Goal: Information Seeking & Learning: Check status

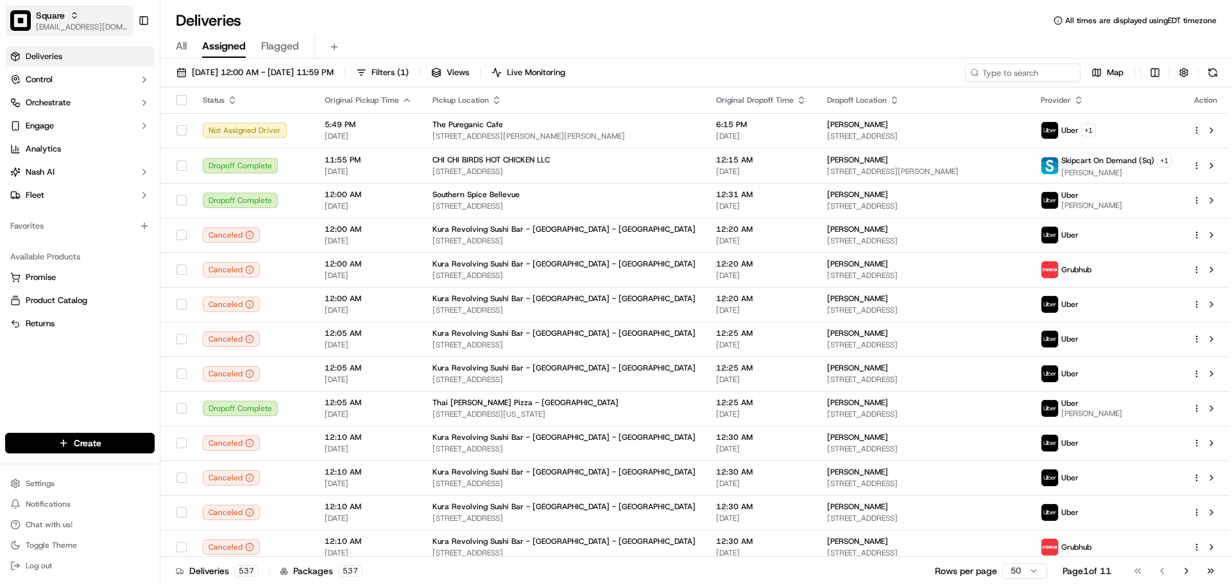
click at [58, 23] on span "[EMAIL_ADDRESS][DOMAIN_NAME]" at bounding box center [82, 27] width 92 height 10
type input "[PERSON_NAME]"
click at [169, 19] on input "[PERSON_NAME]" at bounding box center [239, 19] width 160 height 26
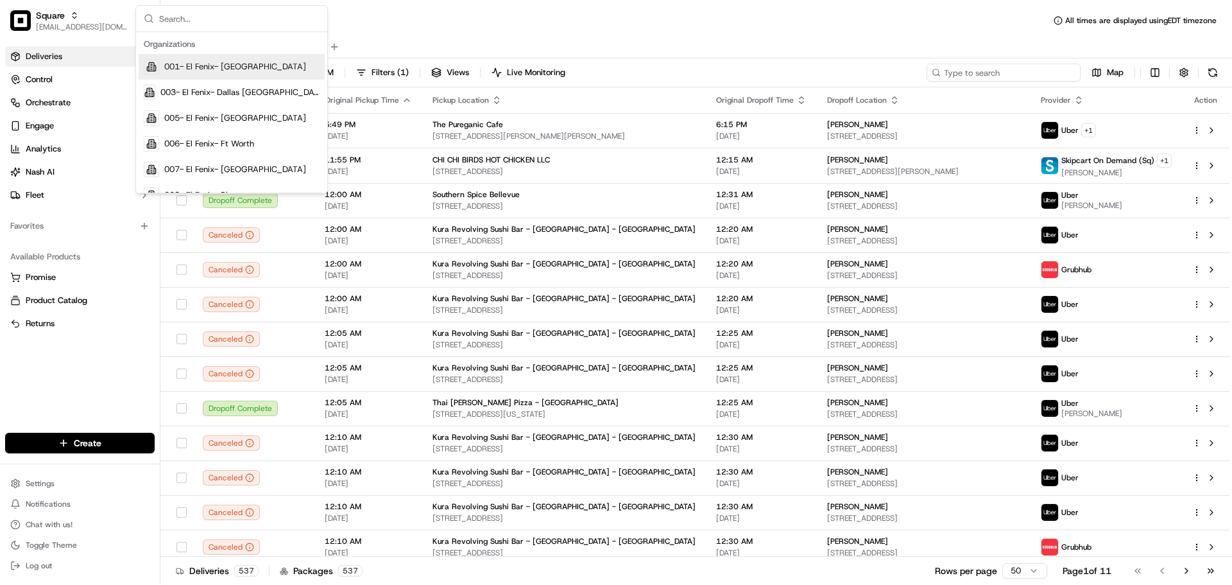
click at [1034, 71] on input at bounding box center [1004, 73] width 154 height 18
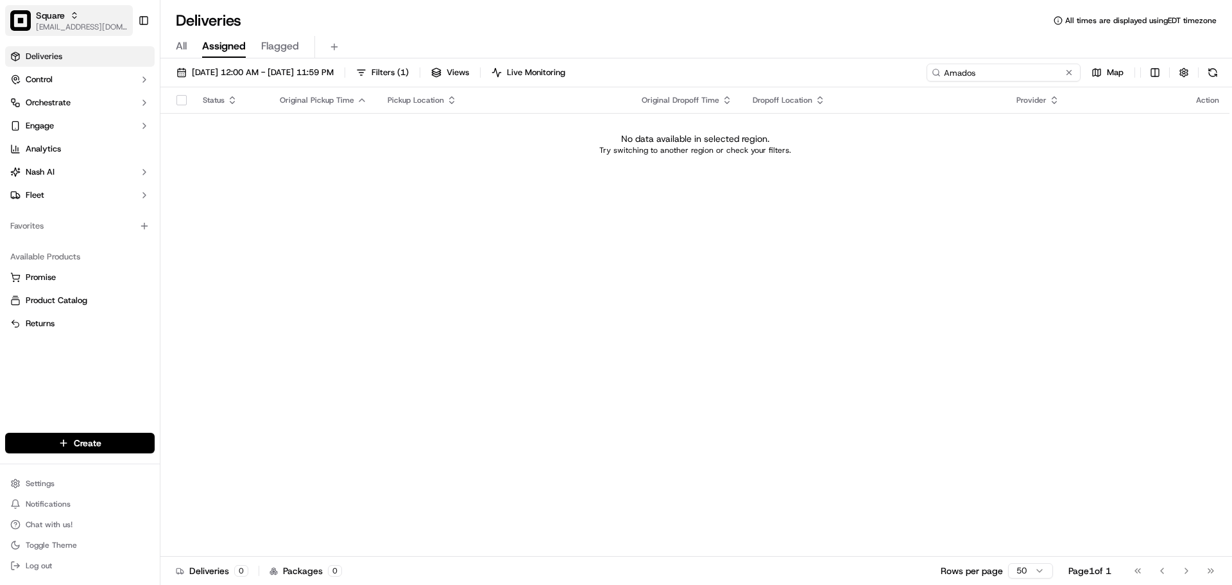
type input "Amados"
click at [80, 17] on div "Square" at bounding box center [82, 15] width 92 height 13
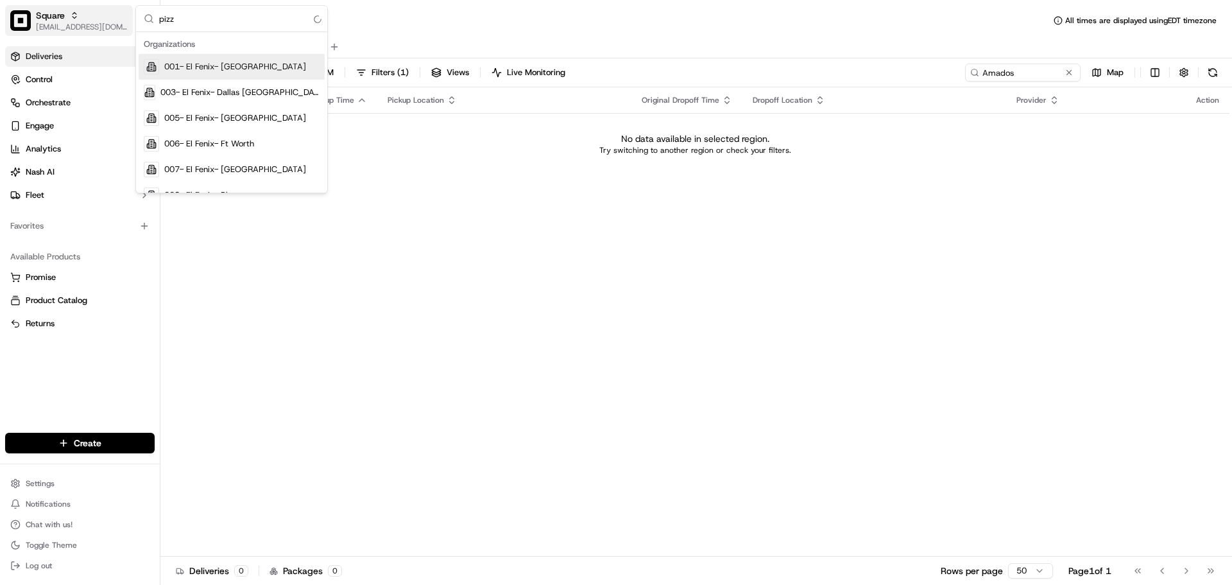
type input "pizza"
click at [379, 157] on td "No data available in selected region. Try switching to another region or check …" at bounding box center [694, 144] width 1069 height 62
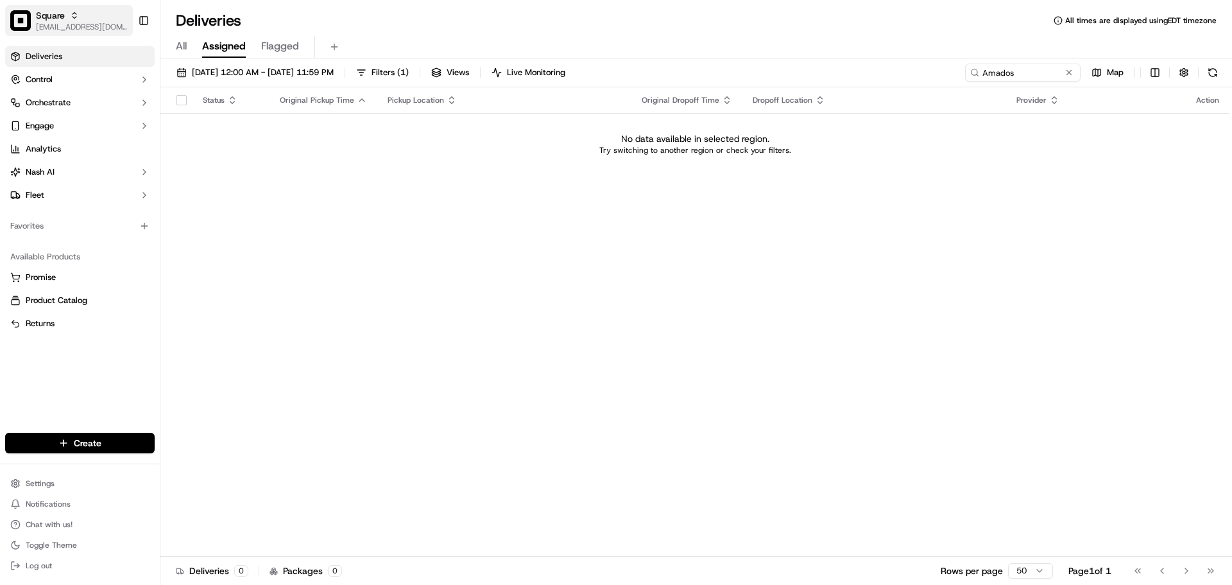
click at [90, 30] on span "[EMAIL_ADDRESS][DOMAIN_NAME]" at bounding box center [82, 27] width 92 height 10
click at [244, 19] on input "Amad" at bounding box center [239, 19] width 160 height 26
type input "amatos"
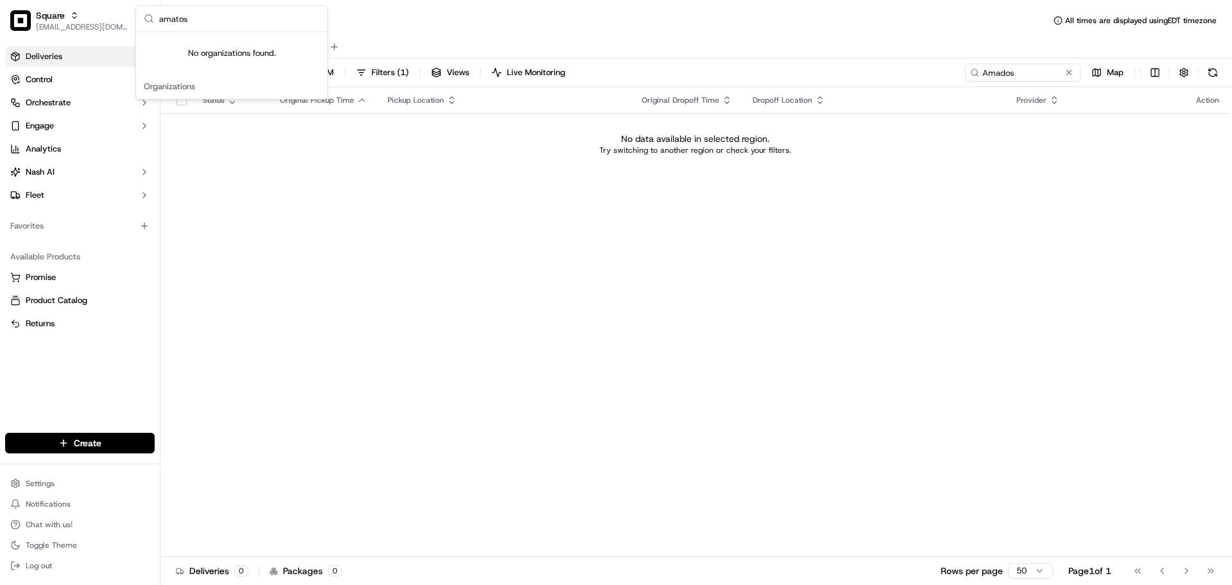
click at [202, 22] on input "amatos" at bounding box center [239, 19] width 160 height 26
click at [732, 173] on td "No data available in selected region. Try switching to another region or check …" at bounding box center [694, 144] width 1069 height 62
click at [1002, 81] on input "Amados" at bounding box center [1004, 73] width 154 height 18
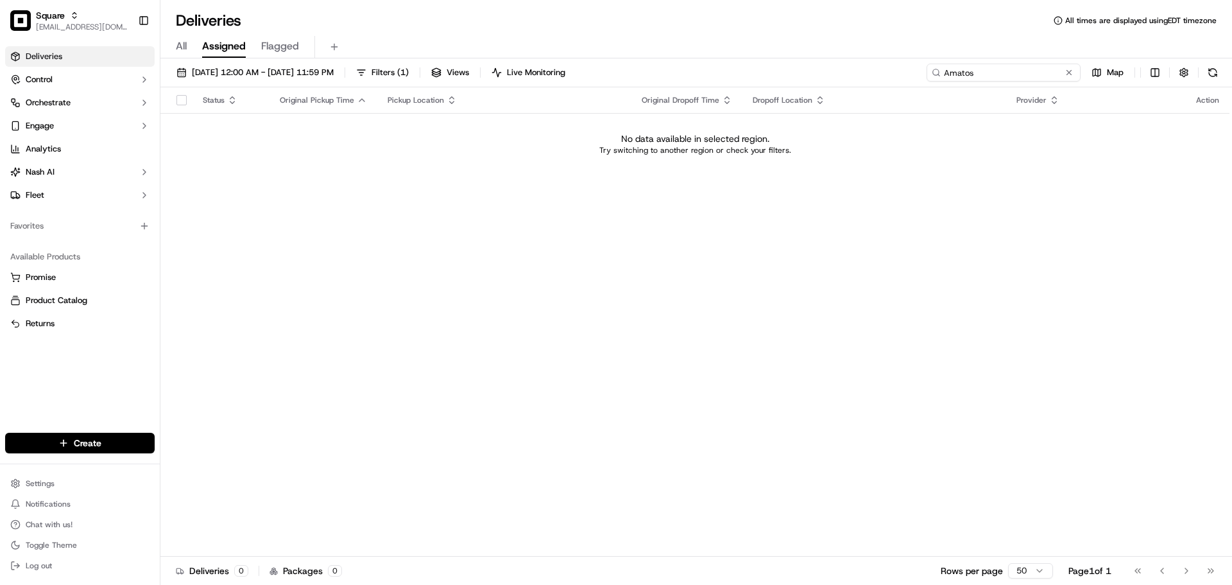
type input "Amatos"
click at [1013, 68] on input "Amatos" at bounding box center [1004, 73] width 154 height 18
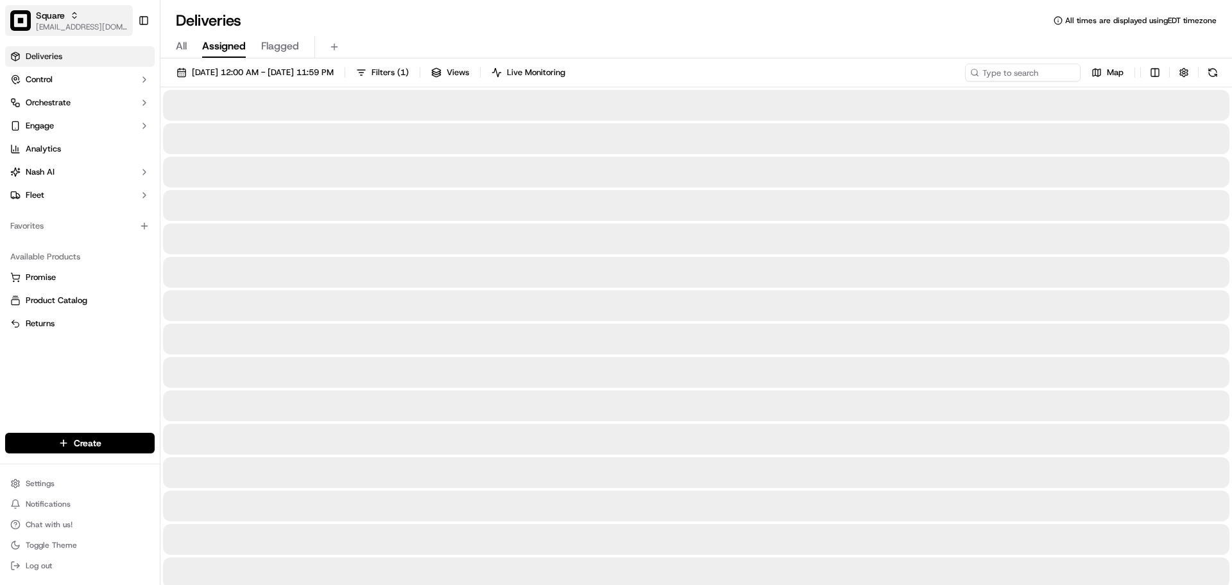
click at [91, 13] on div "Square" at bounding box center [82, 15] width 92 height 13
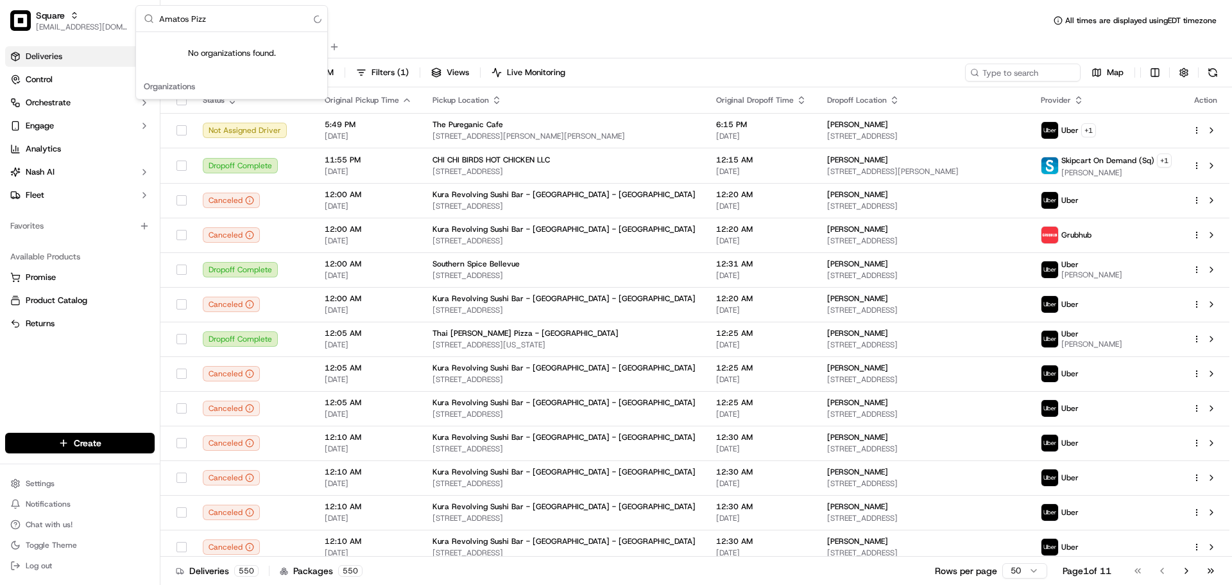
type input "Amatos Pizza"
click at [215, 25] on input "Amatos Pizza" at bounding box center [239, 19] width 160 height 26
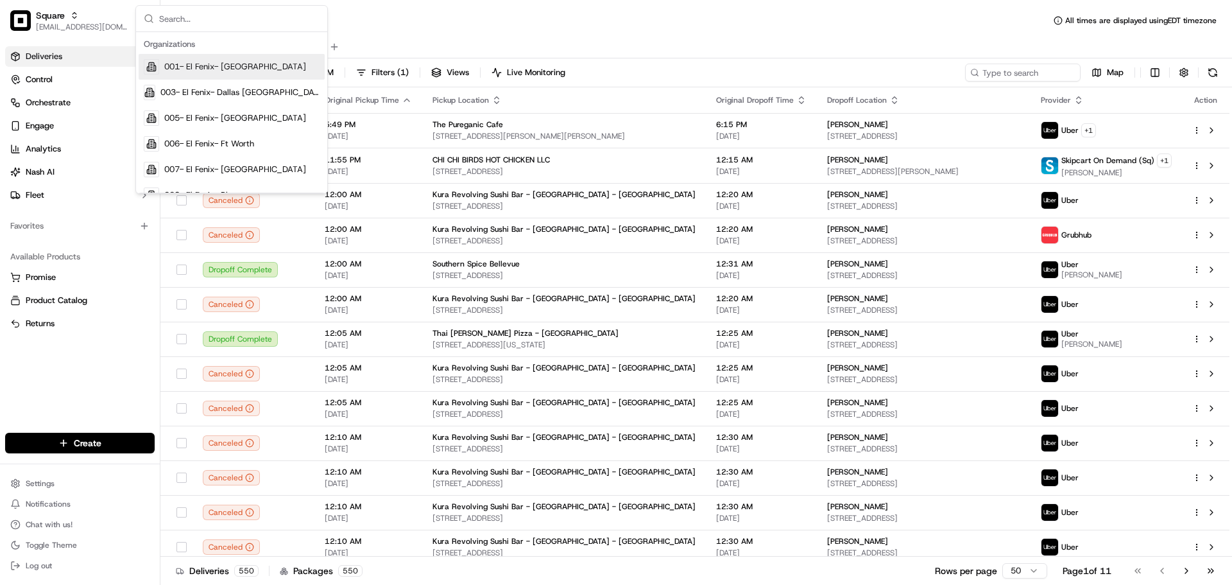
click at [432, 16] on div "Deliveries All times are displayed using EDT timezone" at bounding box center [696, 20] width 1072 height 21
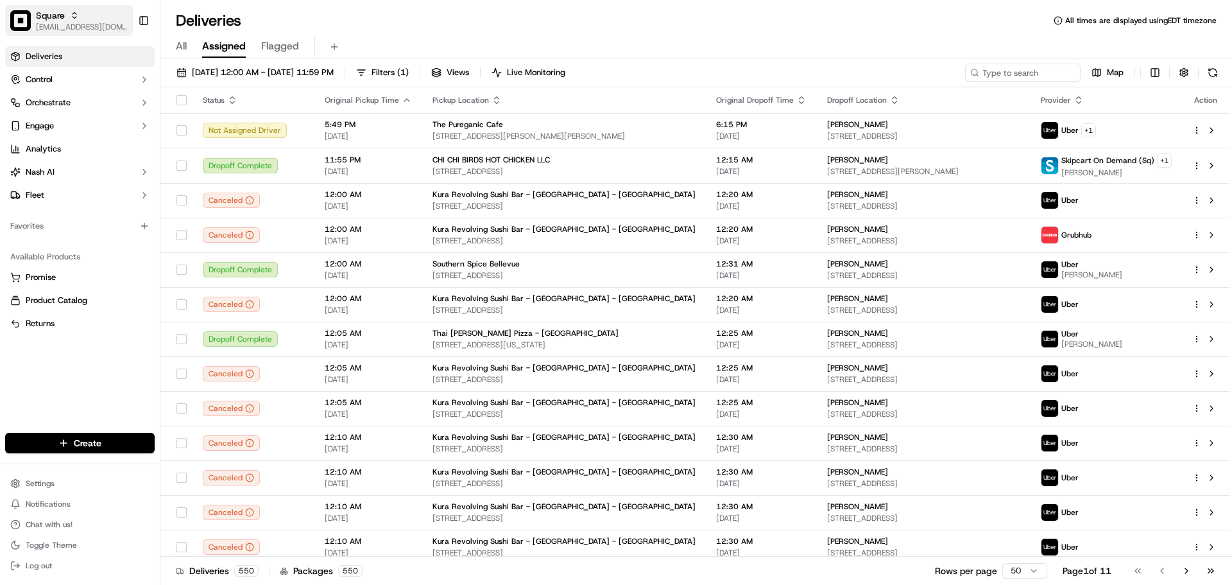
click at [91, 10] on div "Square" at bounding box center [82, 15] width 92 height 13
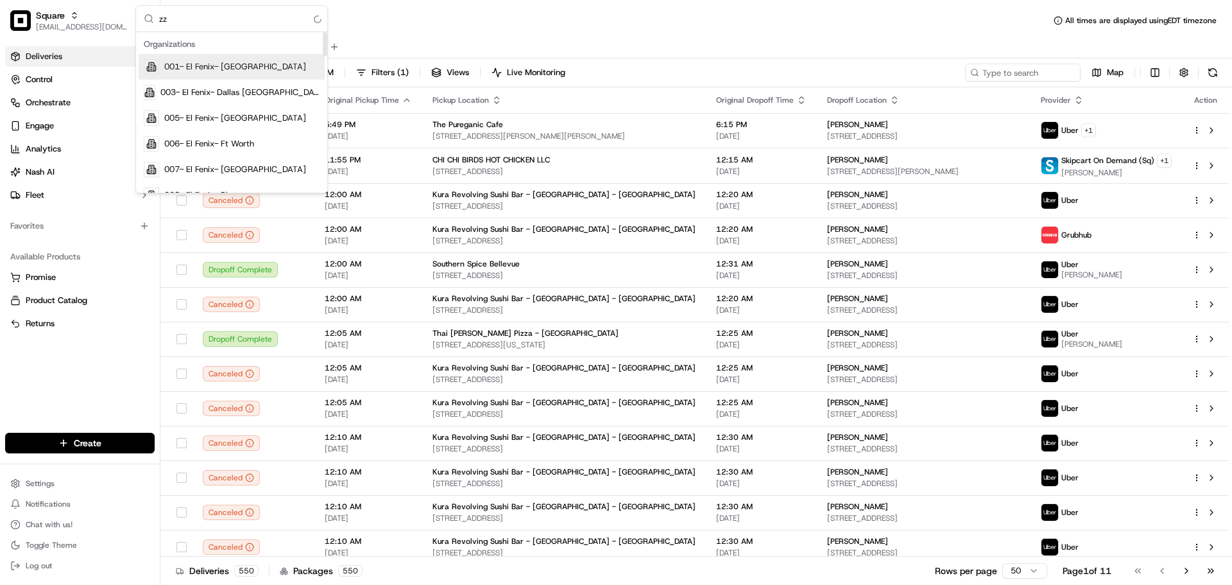
type input "z"
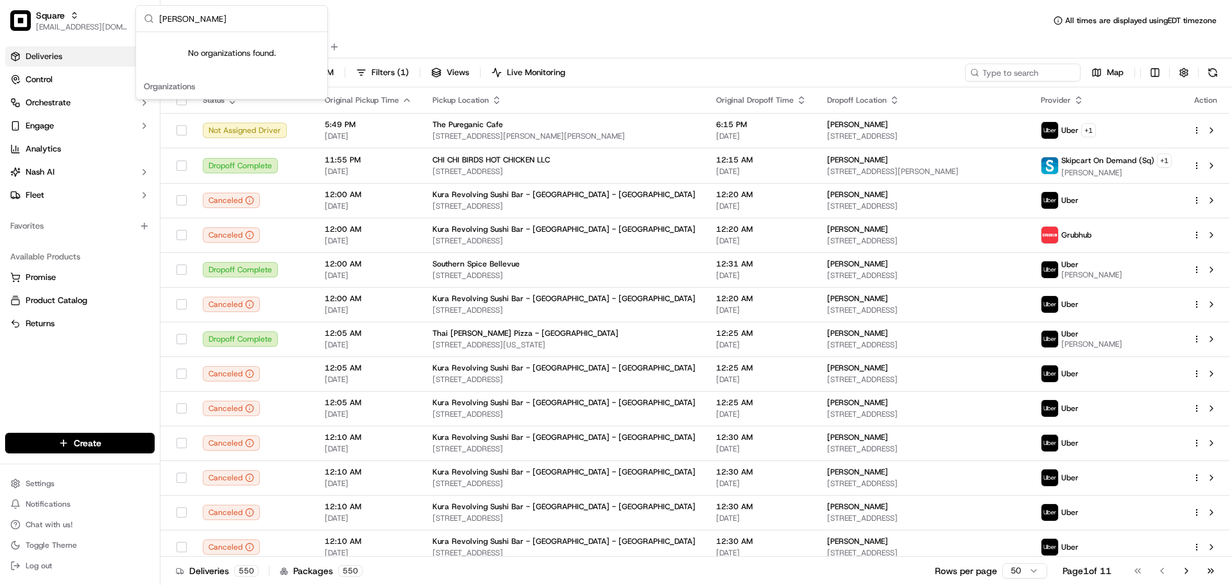
click at [252, 23] on input "[PERSON_NAME]" at bounding box center [239, 19] width 160 height 26
type input "[PERSON_NAME]"
click at [60, 19] on div "Square [EMAIL_ADDRESS][DOMAIN_NAME]" at bounding box center [82, 20] width 92 height 23
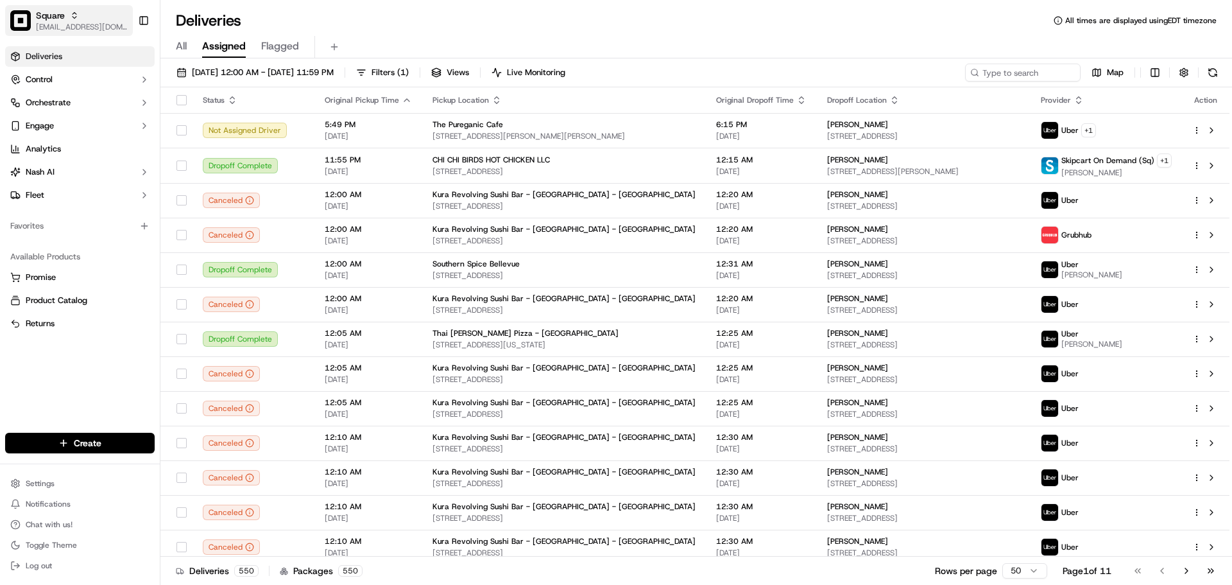
click at [74, 23] on span "[EMAIL_ADDRESS][DOMAIN_NAME]" at bounding box center [82, 27] width 92 height 10
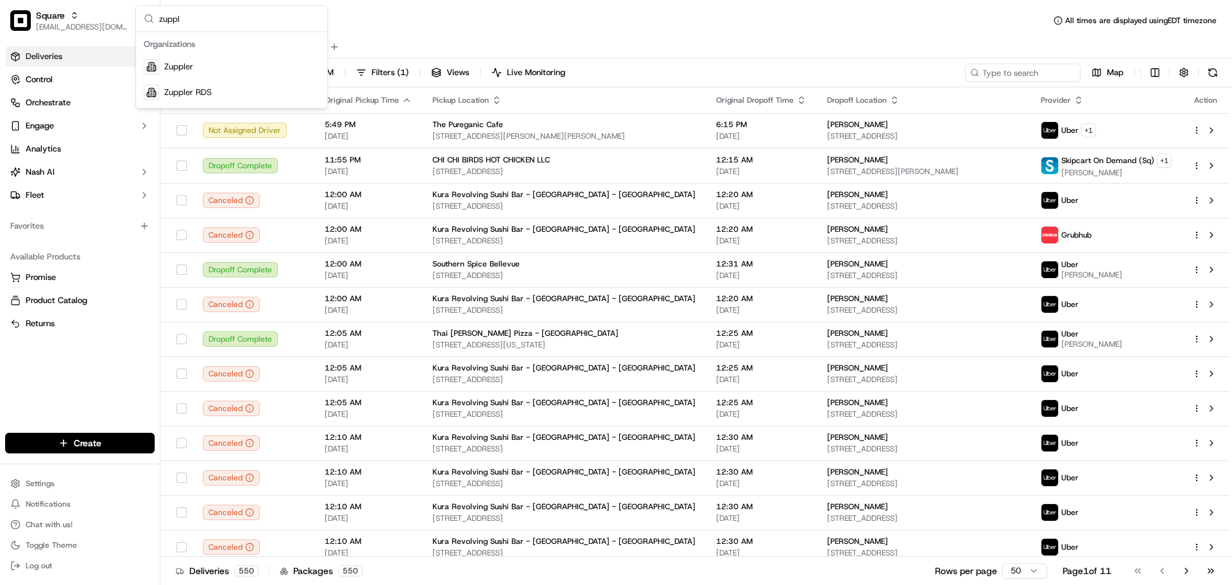
type input "zuppl"
click at [174, 66] on span "Zuppler" at bounding box center [178, 67] width 29 height 12
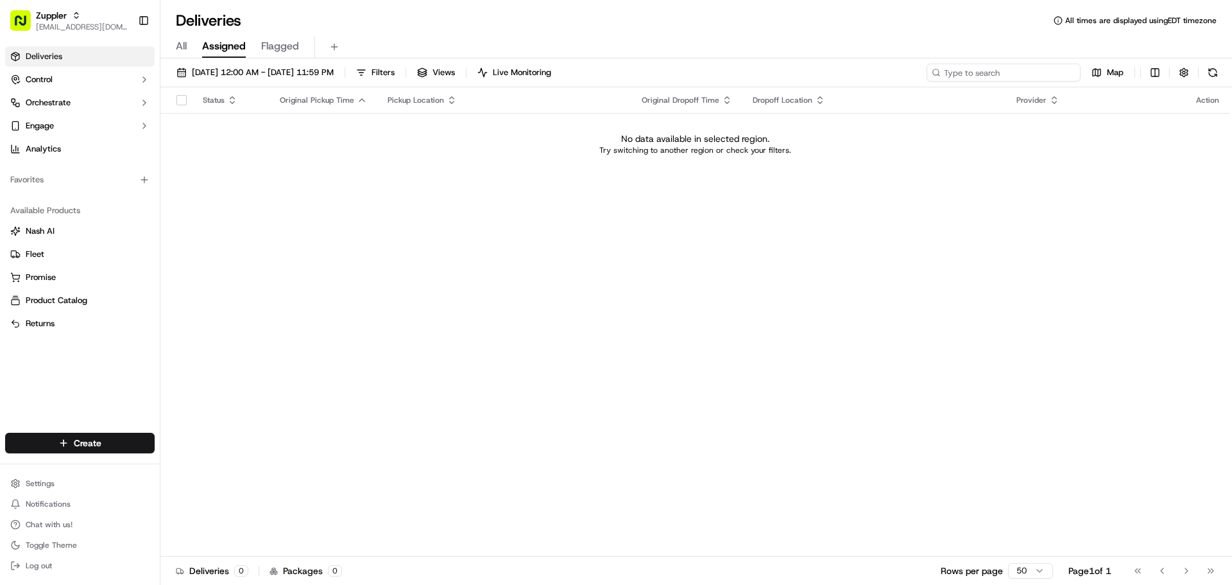
click at [1052, 73] on input at bounding box center [1004, 73] width 154 height 18
type input "Amatos"
click at [92, 23] on span "[EMAIL_ADDRESS][DOMAIN_NAME]" at bounding box center [82, 27] width 92 height 10
type input "rasa"
click at [201, 88] on span "Rasa (Toast)" at bounding box center [187, 93] width 47 height 12
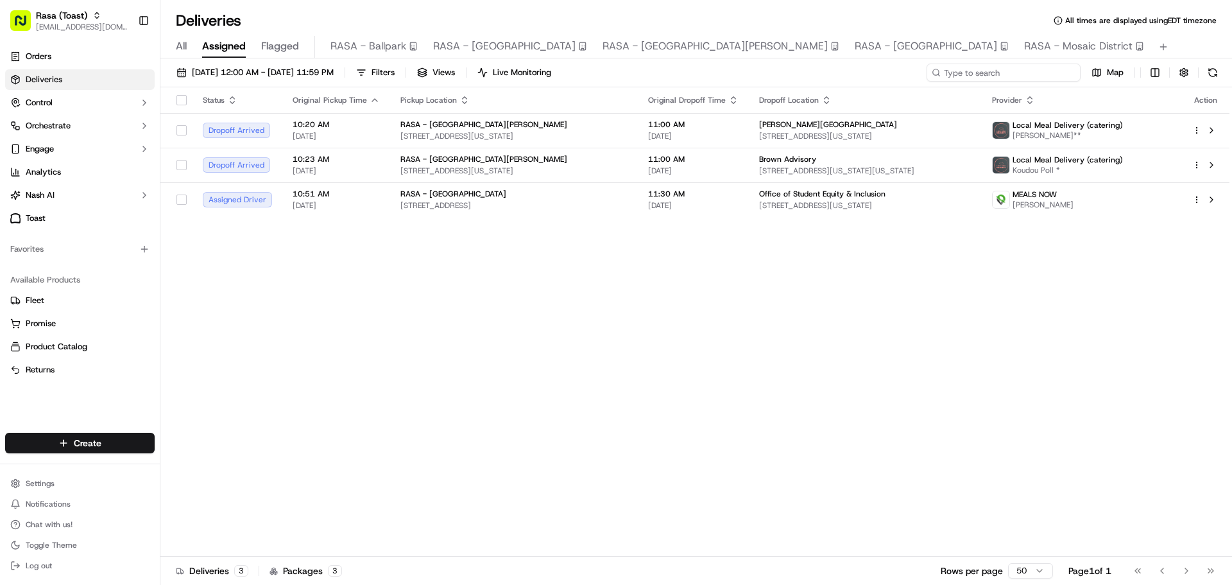
click at [1004, 68] on input at bounding box center [1004, 73] width 154 height 18
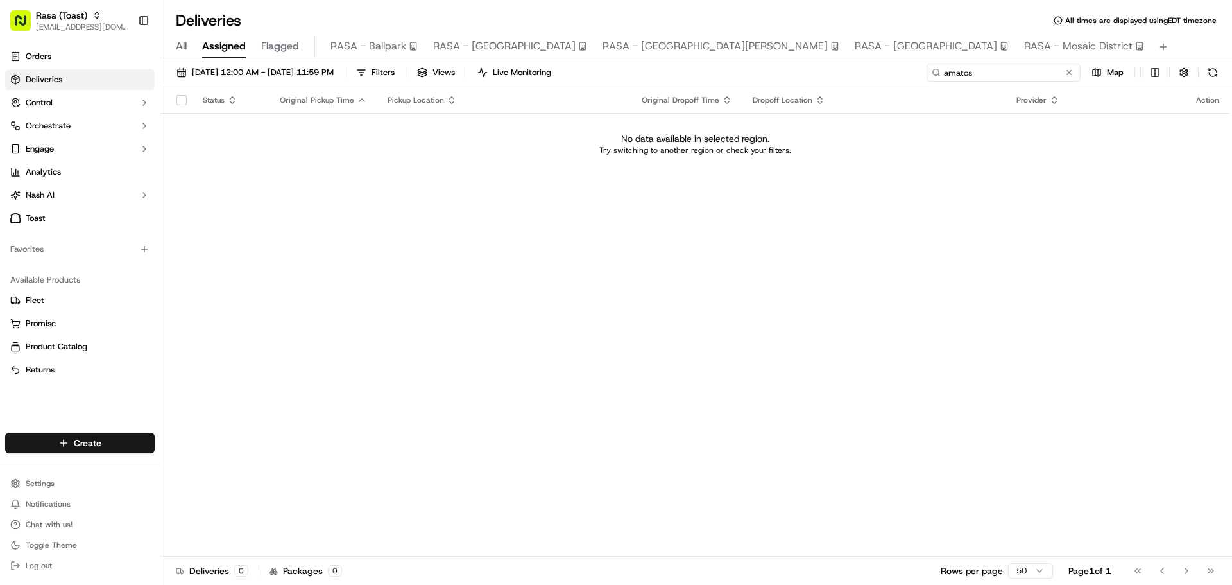
click at [1002, 68] on input "amatos" at bounding box center [1004, 73] width 154 height 18
type input "amatos"
click at [68, 26] on span "[EMAIL_ADDRESS][DOMAIN_NAME]" at bounding box center [82, 27] width 92 height 10
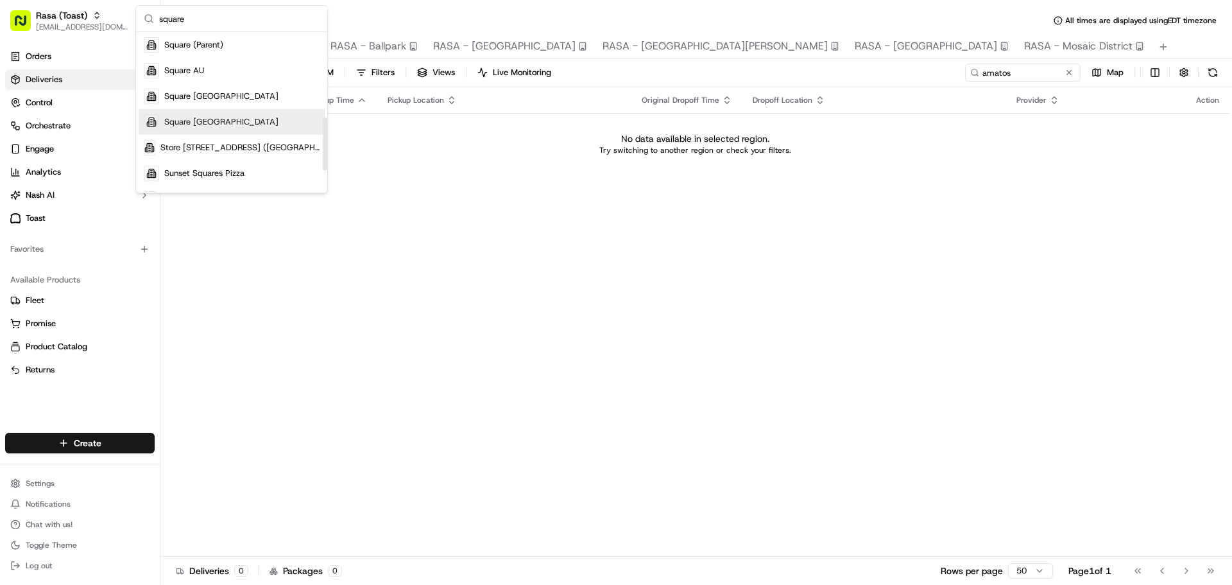
scroll to position [257, 0]
type input "square"
click at [205, 46] on div "Square" at bounding box center [232, 41] width 186 height 26
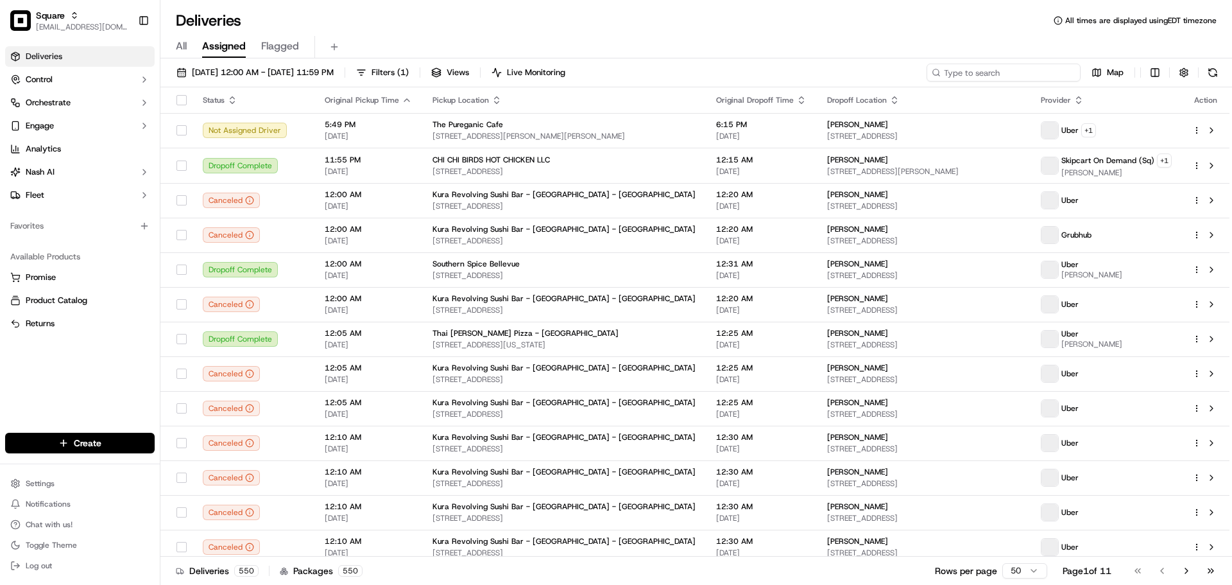
click at [1017, 74] on input at bounding box center [1004, 73] width 154 height 18
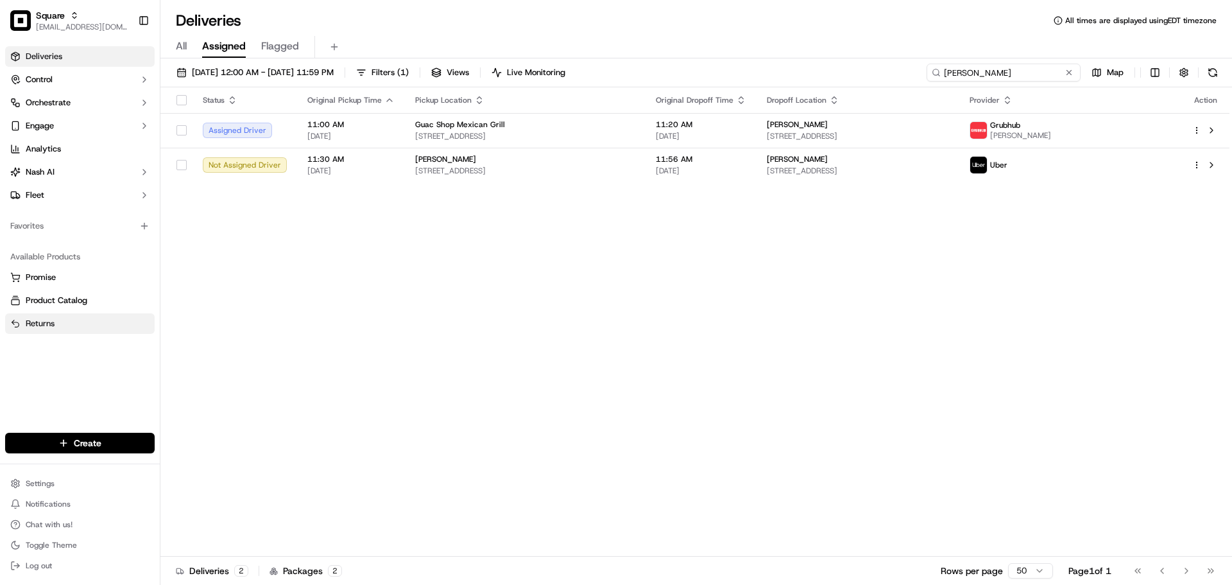
type input "[PERSON_NAME]"
click at [72, 21] on div "Square" at bounding box center [82, 15] width 92 height 13
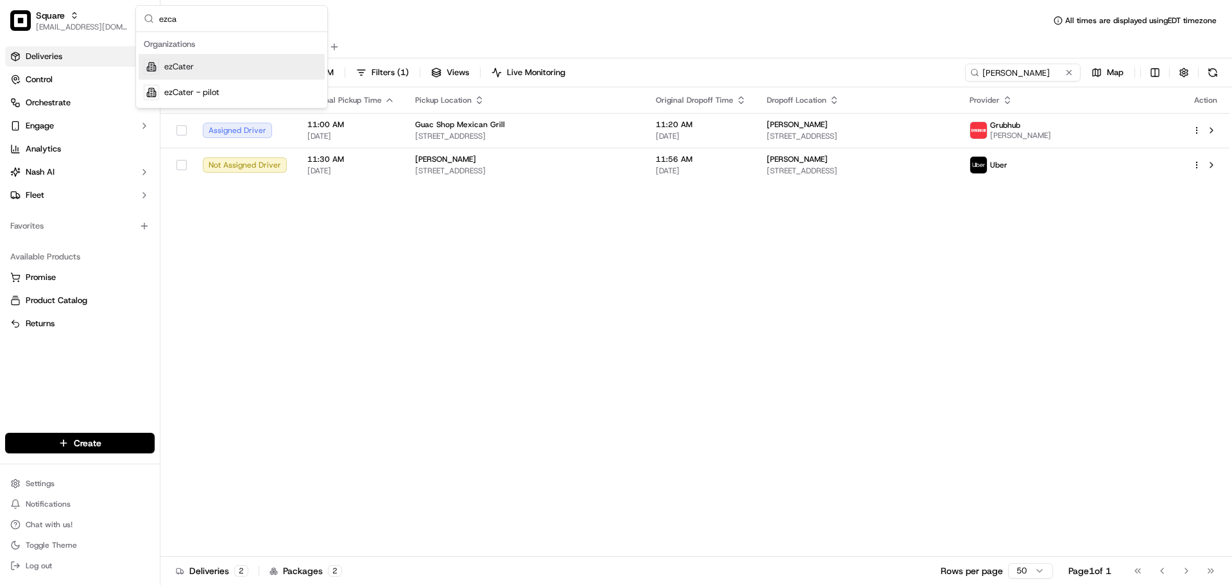
type input "ezca"
click at [225, 69] on div "ezCater" at bounding box center [232, 67] width 186 height 26
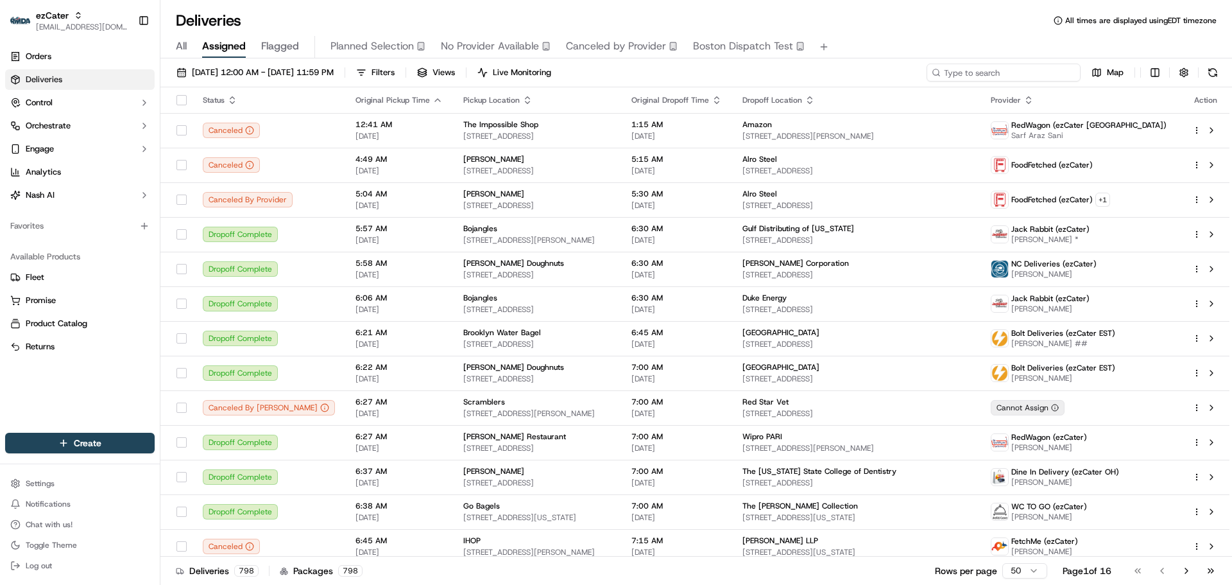
click at [988, 73] on input at bounding box center [1004, 73] width 154 height 18
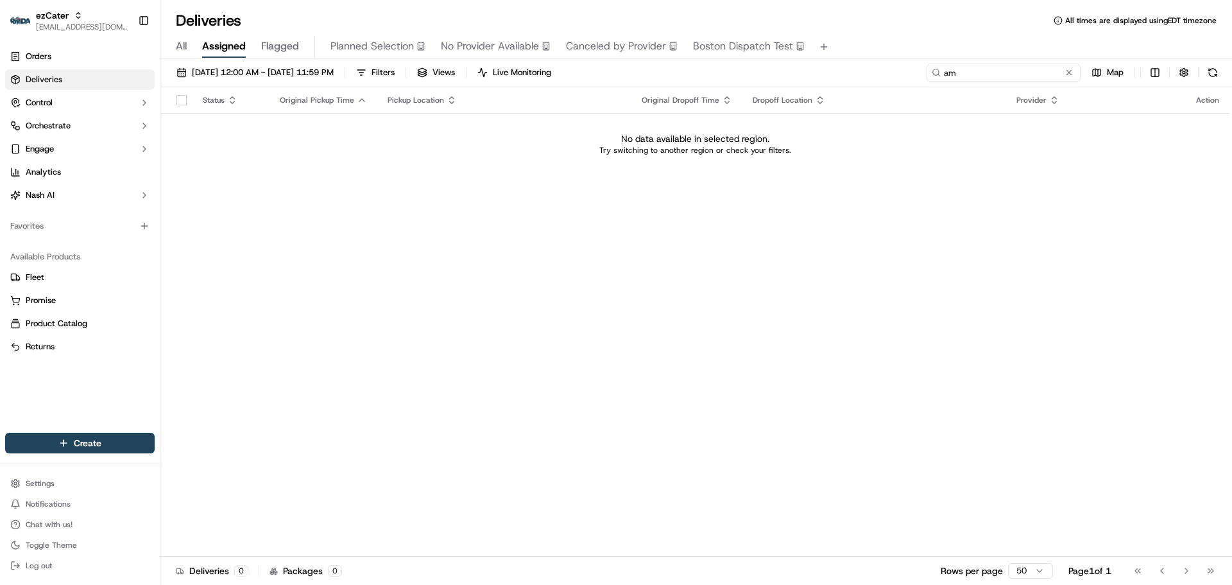
type input "a"
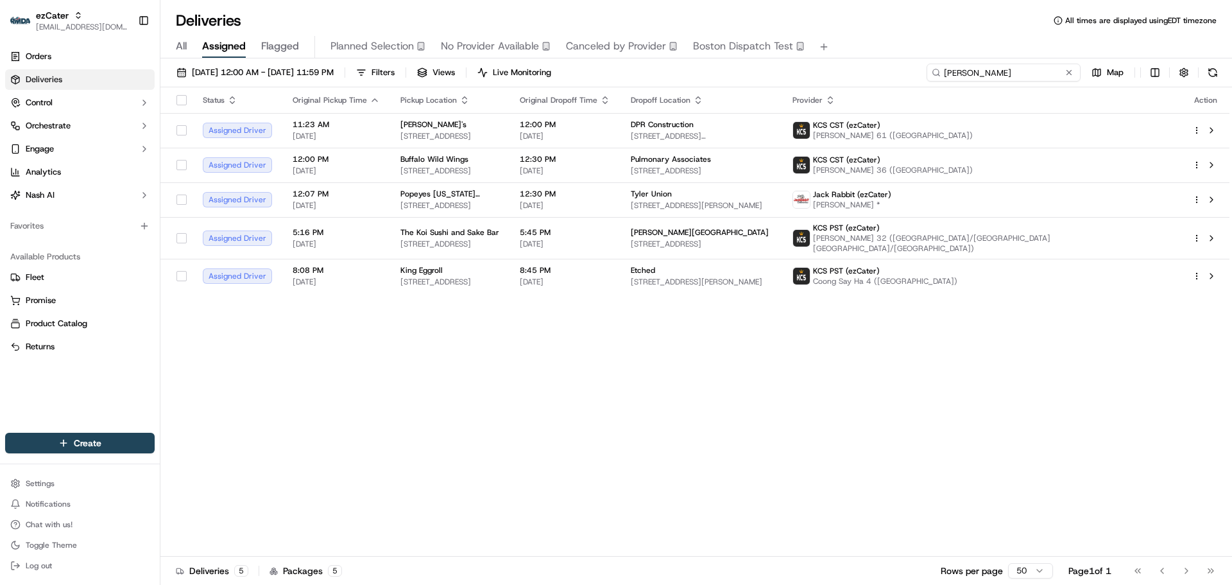
click at [1011, 76] on input "[PERSON_NAME]" at bounding box center [1004, 73] width 154 height 18
paste input "Ryssenus"
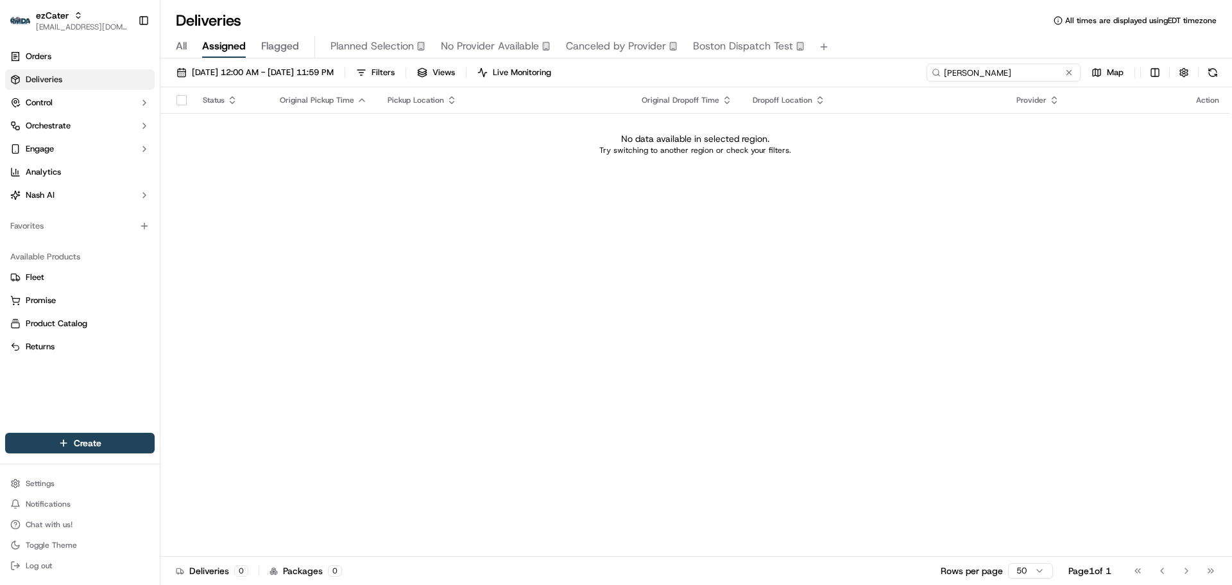
type input "[PERSON_NAME]"
click at [69, 17] on div "ezCater" at bounding box center [82, 15] width 92 height 13
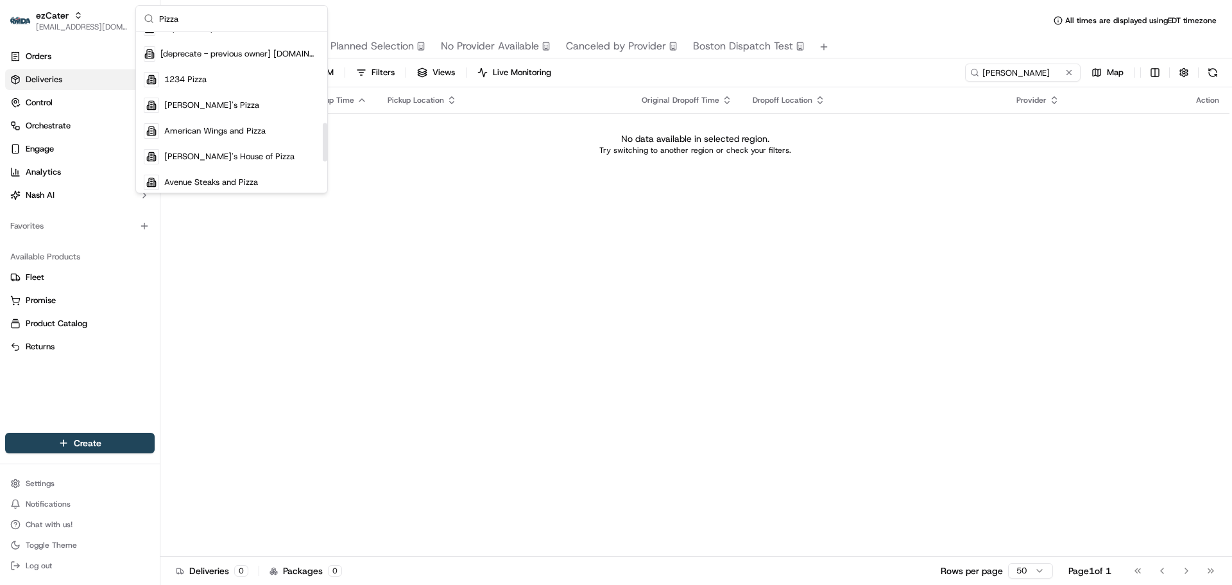
scroll to position [506, 0]
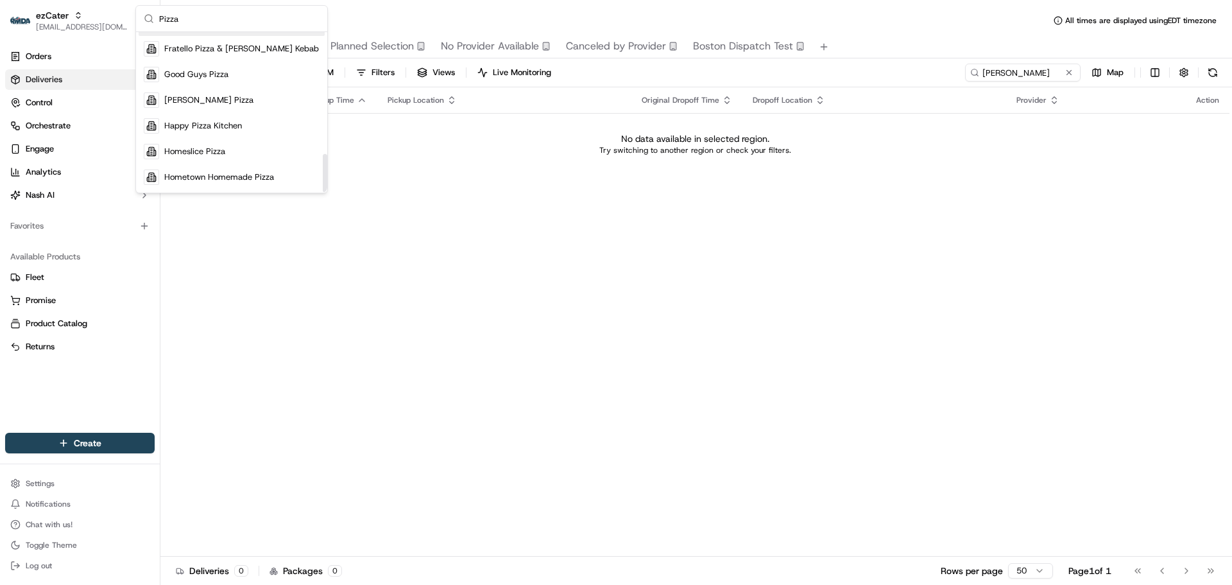
click at [230, 11] on input "Pizza" at bounding box center [239, 19] width 160 height 26
click at [229, 11] on input "Pizza" at bounding box center [239, 19] width 160 height 26
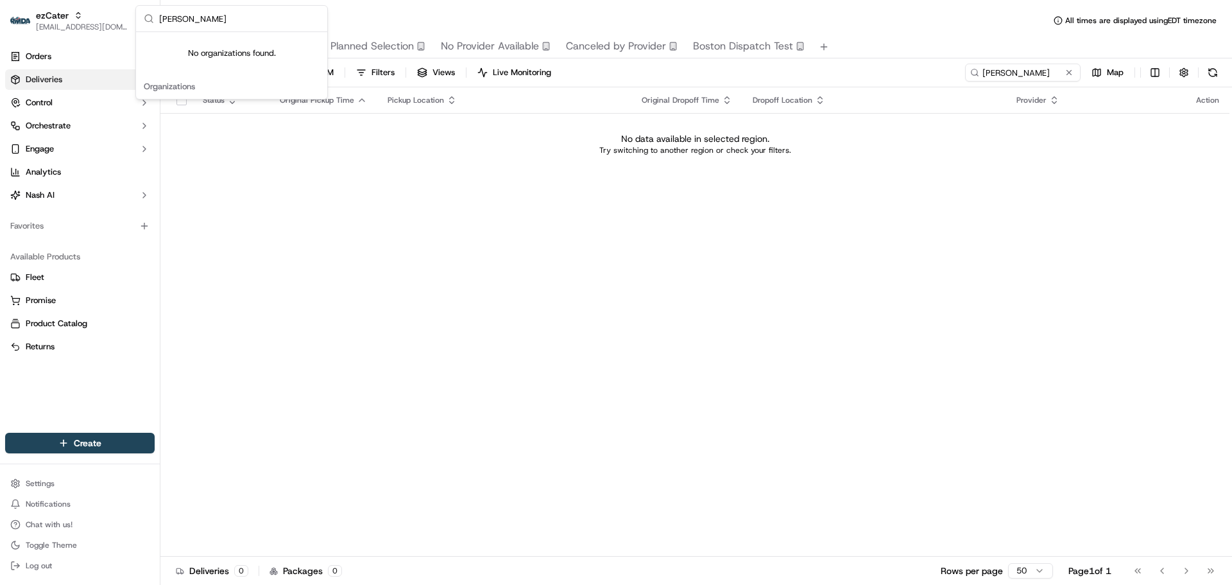
scroll to position [0, 0]
type input "[PERSON_NAME]"
click at [76, 32] on button "ezCater [EMAIL_ADDRESS][DOMAIN_NAME]" at bounding box center [69, 20] width 128 height 31
type input "shareb"
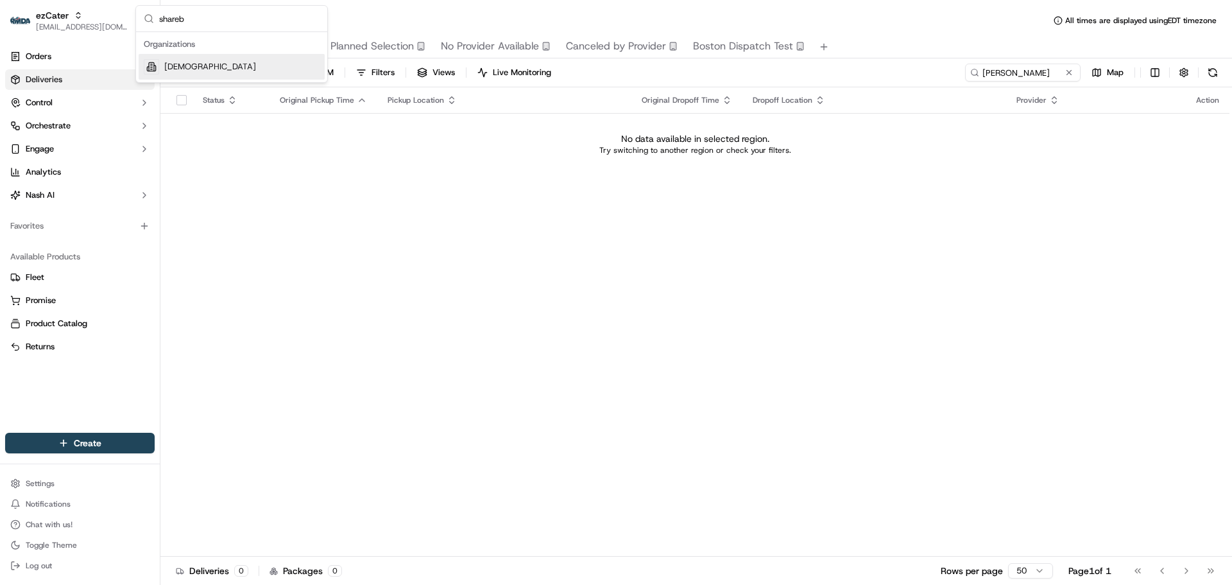
click at [214, 69] on div "[DEMOGRAPHIC_DATA]" at bounding box center [232, 67] width 186 height 26
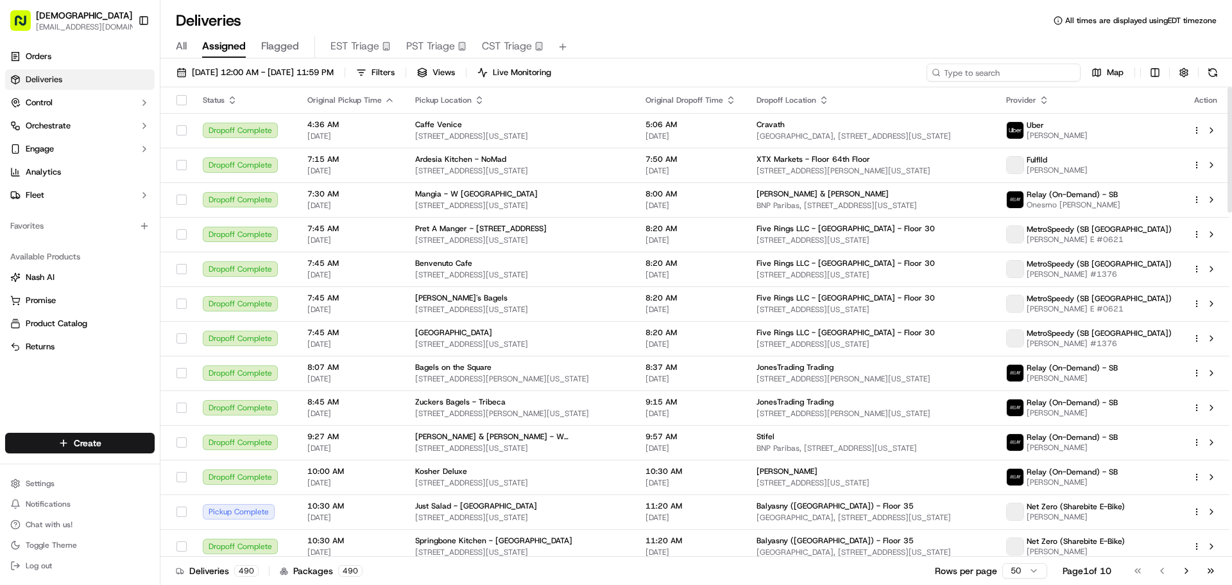
click at [1040, 73] on input at bounding box center [1004, 73] width 154 height 18
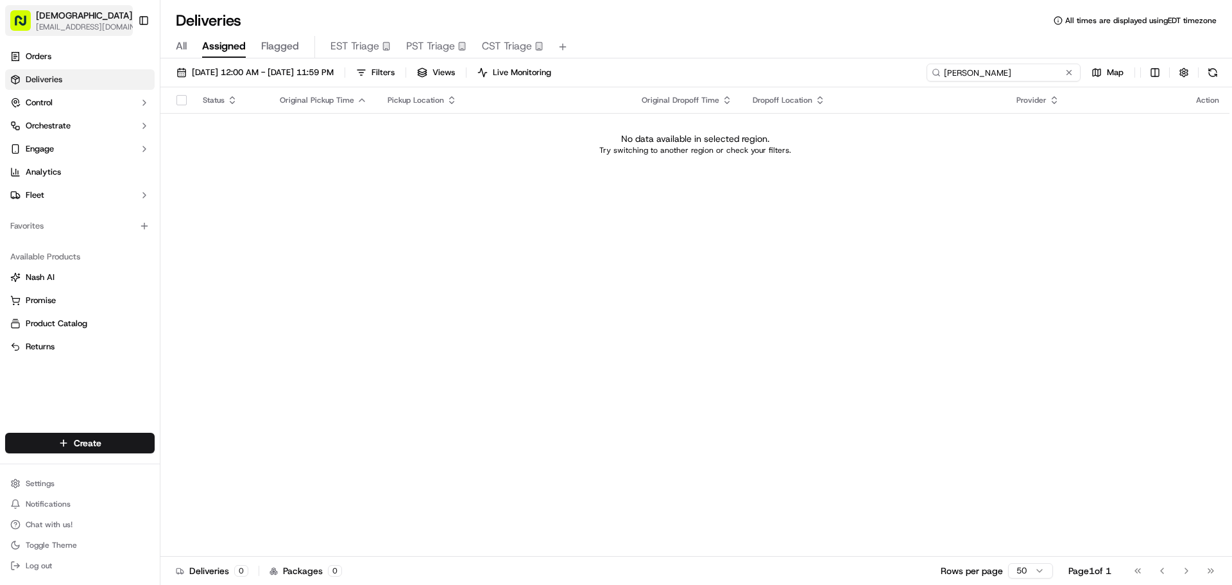
type input "[PERSON_NAME]"
click at [62, 30] on span "[EMAIL_ADDRESS][DOMAIN_NAME]" at bounding box center [91, 27] width 110 height 10
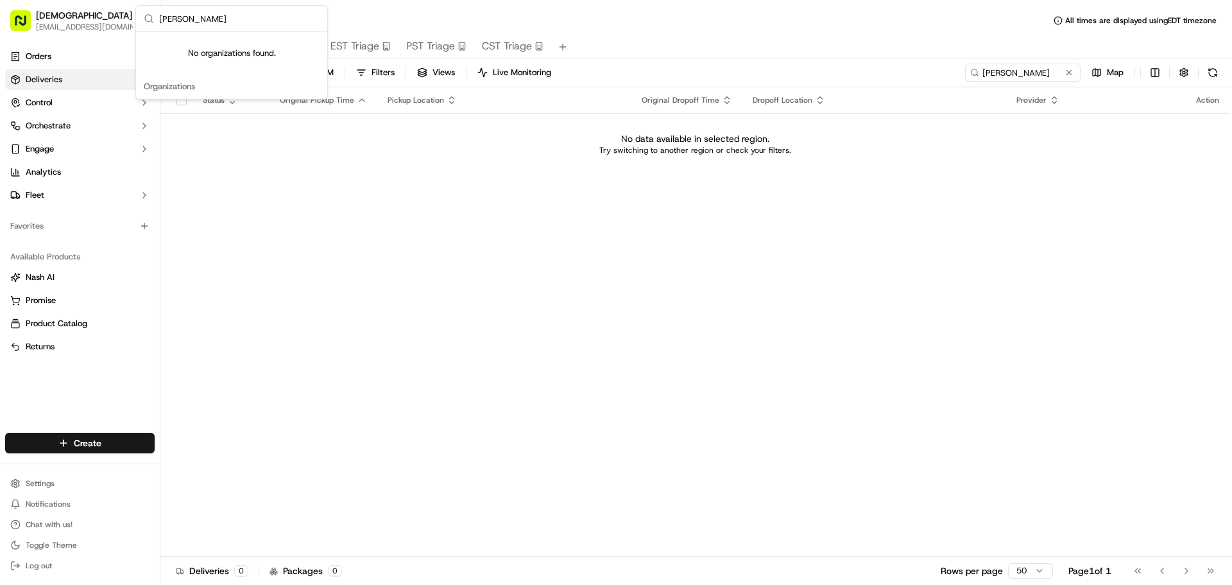
type input "[PERSON_NAME]"
click at [237, 257] on div "Status Original Pickup Time Pickup Location Original Dropoff Time Dropoff Locat…" at bounding box center [694, 321] width 1069 height 469
click at [123, 23] on button "Sharebite [EMAIL_ADDRESS][DOMAIN_NAME]" at bounding box center [69, 20] width 128 height 31
type input "n"
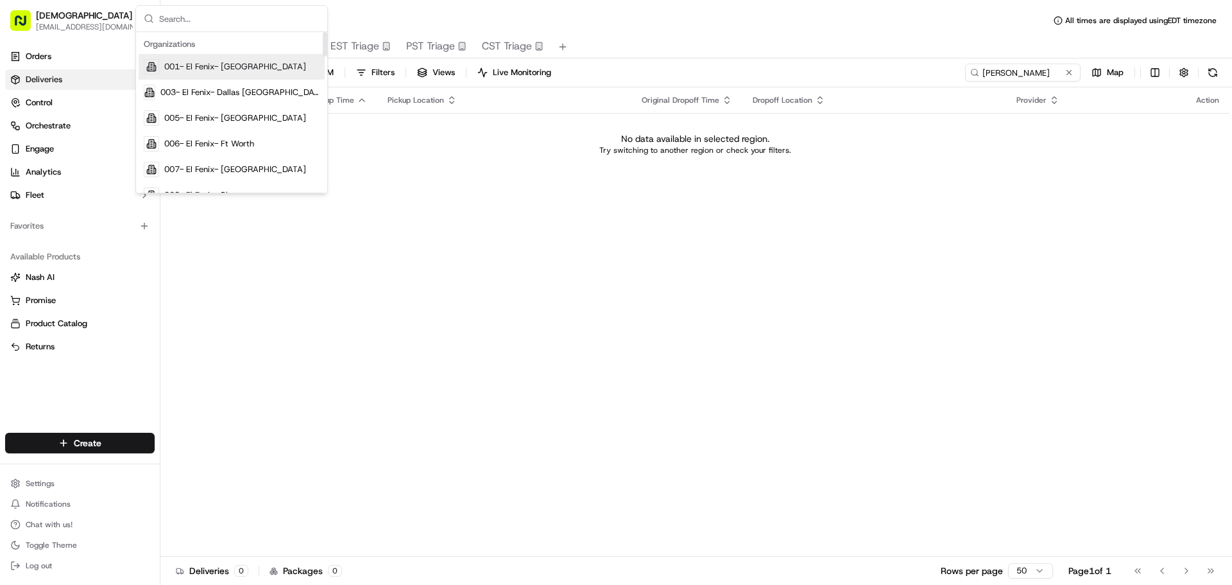
click at [200, 19] on input "text" at bounding box center [239, 19] width 160 height 26
paste input "Selinsgrove, [GEOGRAPHIC_DATA]"
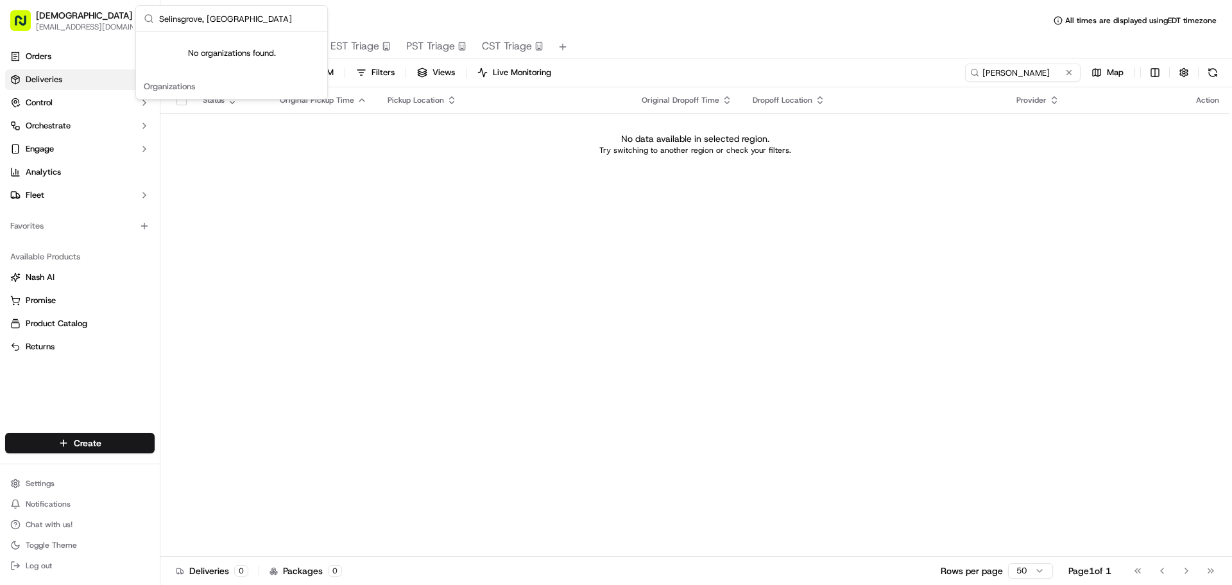
drag, startPoint x: 289, startPoint y: 22, endPoint x: 214, endPoint y: 22, distance: 75.1
click at [273, 22] on input "Selinsgrove, [GEOGRAPHIC_DATA]" at bounding box center [239, 19] width 160 height 26
drag, startPoint x: 214, startPoint y: 22, endPoint x: 201, endPoint y: 20, distance: 13.7
click at [201, 20] on input "Selinsgrove, [GEOGRAPHIC_DATA]" at bounding box center [239, 19] width 160 height 26
click at [191, 10] on input "Selinsgrove" at bounding box center [239, 19] width 160 height 26
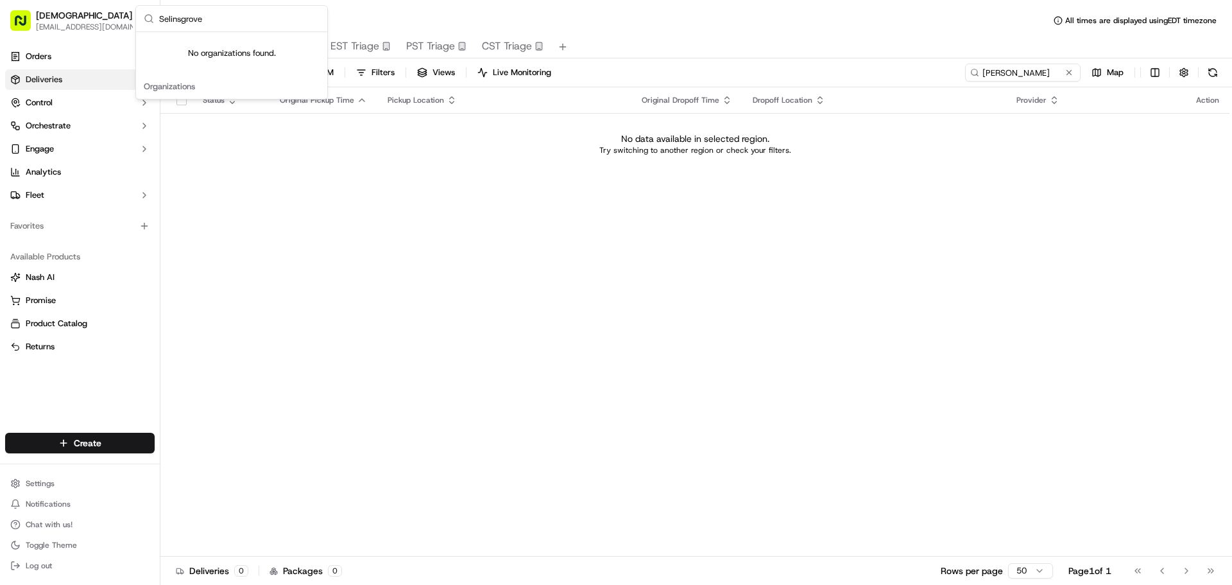
click at [191, 10] on input "Selinsgrove" at bounding box center [239, 19] width 160 height 26
paste input "[GEOGRAPHIC_DATA]"
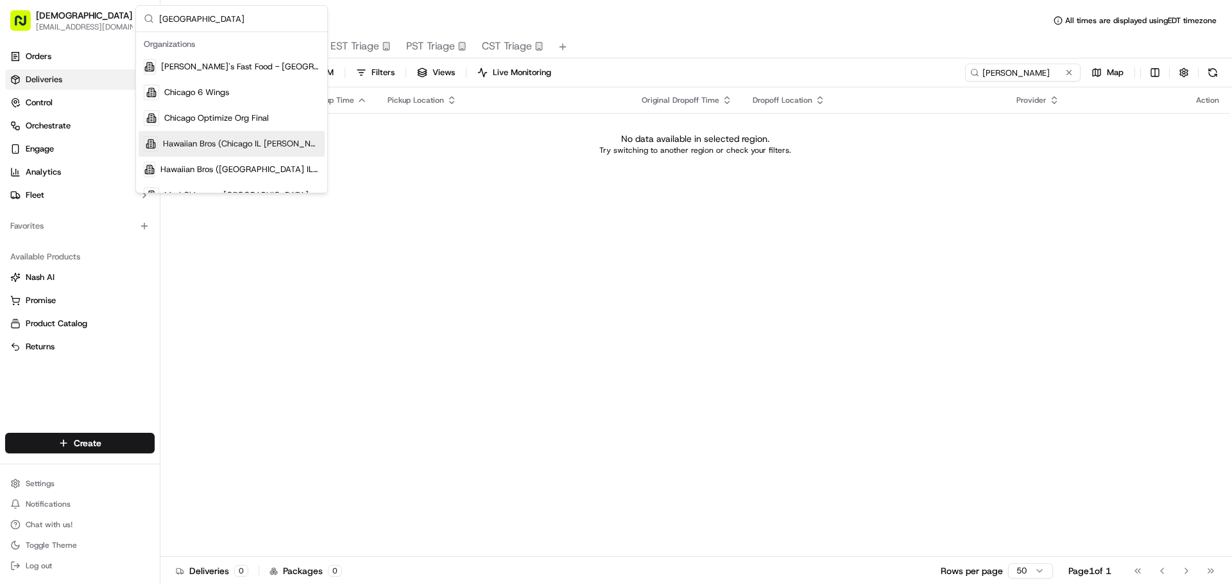
type input "[GEOGRAPHIC_DATA]"
click at [96, 9] on div "[DEMOGRAPHIC_DATA]" at bounding box center [91, 15] width 110 height 13
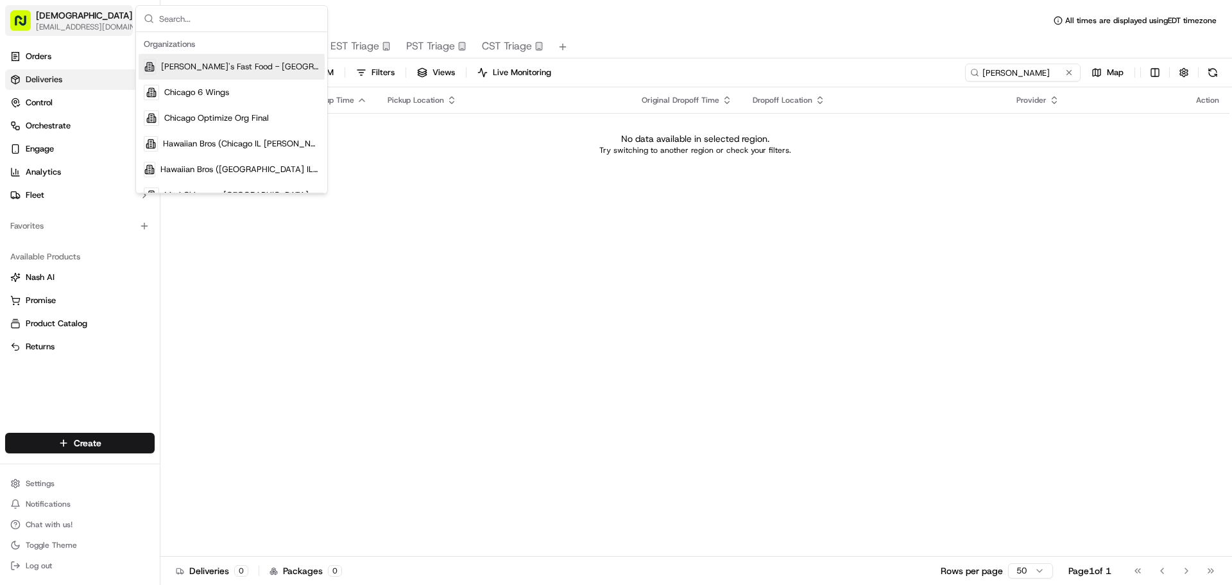
scroll to position [15, 0]
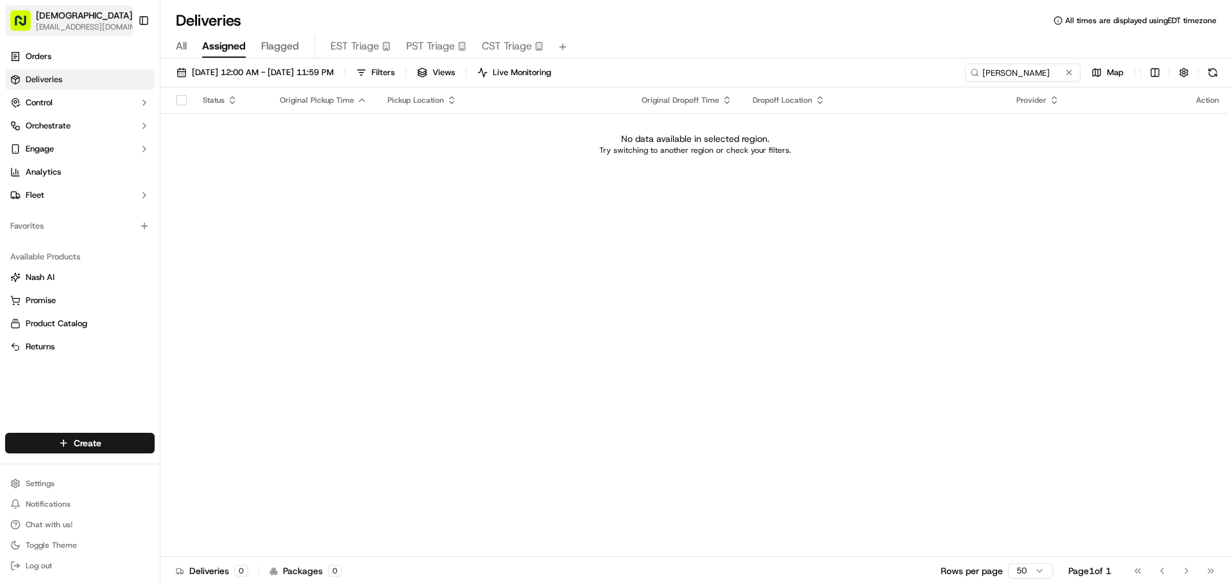
click at [96, 9] on div "[DEMOGRAPHIC_DATA]" at bounding box center [91, 15] width 110 height 13
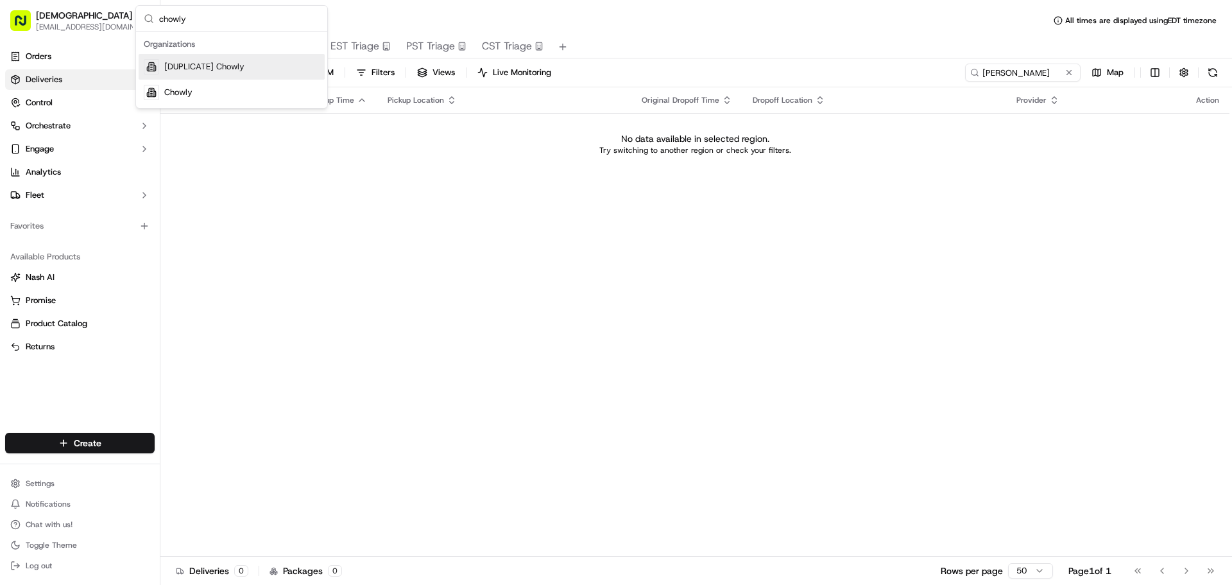
type input "chowly"
click at [257, 94] on div "Chowly" at bounding box center [232, 93] width 186 height 26
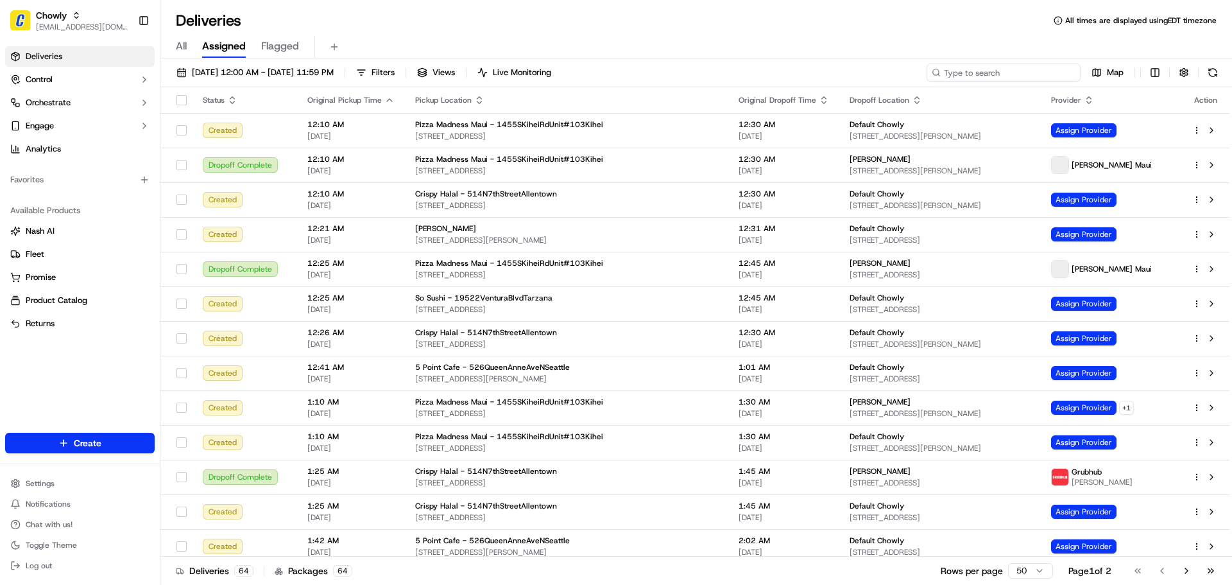
click at [1003, 67] on input at bounding box center [1004, 73] width 154 height 18
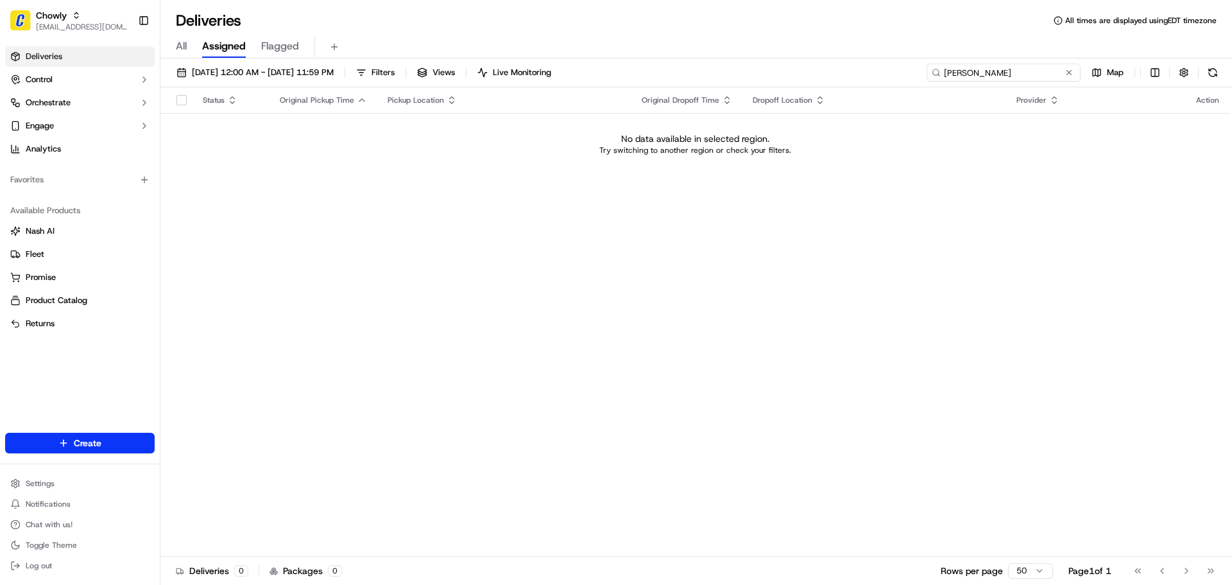
click at [985, 69] on input "[PERSON_NAME]" at bounding box center [1004, 73] width 154 height 18
click at [1018, 81] on div "[DATE] 12:00 AM - [DATE] 11:59 PM Filters Views Live Monitoring [PERSON_NAME] M…" at bounding box center [696, 76] width 1072 height 24
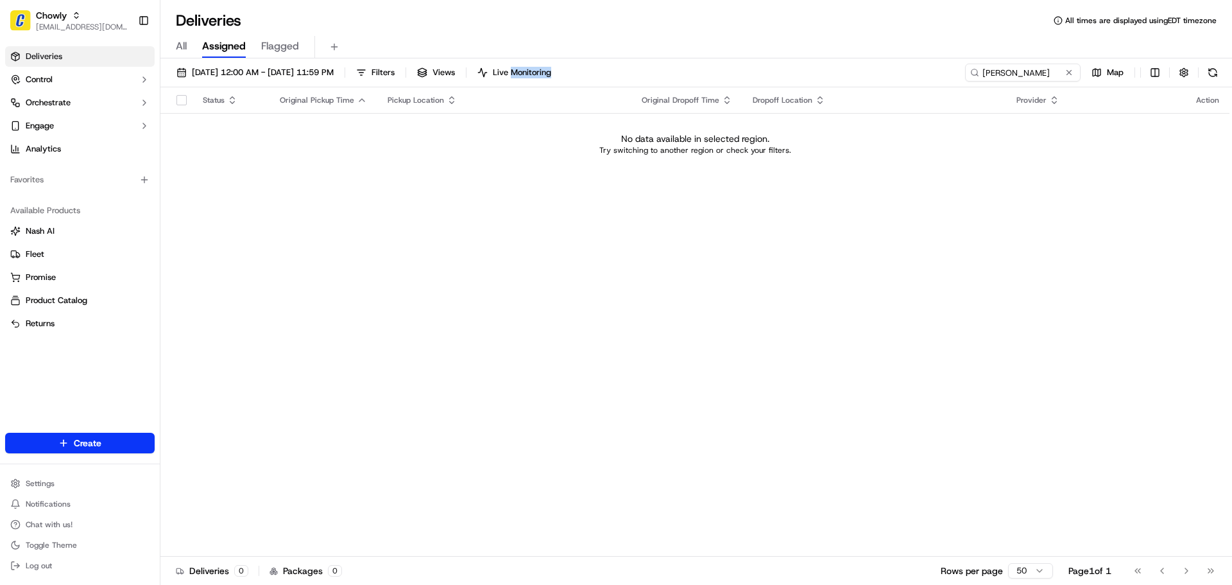
click at [1018, 81] on div "[DATE] 12:00 AM - [DATE] 11:59 PM Filters Views Live Monitoring [PERSON_NAME] M…" at bounding box center [696, 76] width 1072 height 24
click at [1020, 76] on input "[PERSON_NAME]" at bounding box center [1004, 73] width 154 height 18
paste input "[PERSON_NAME]"
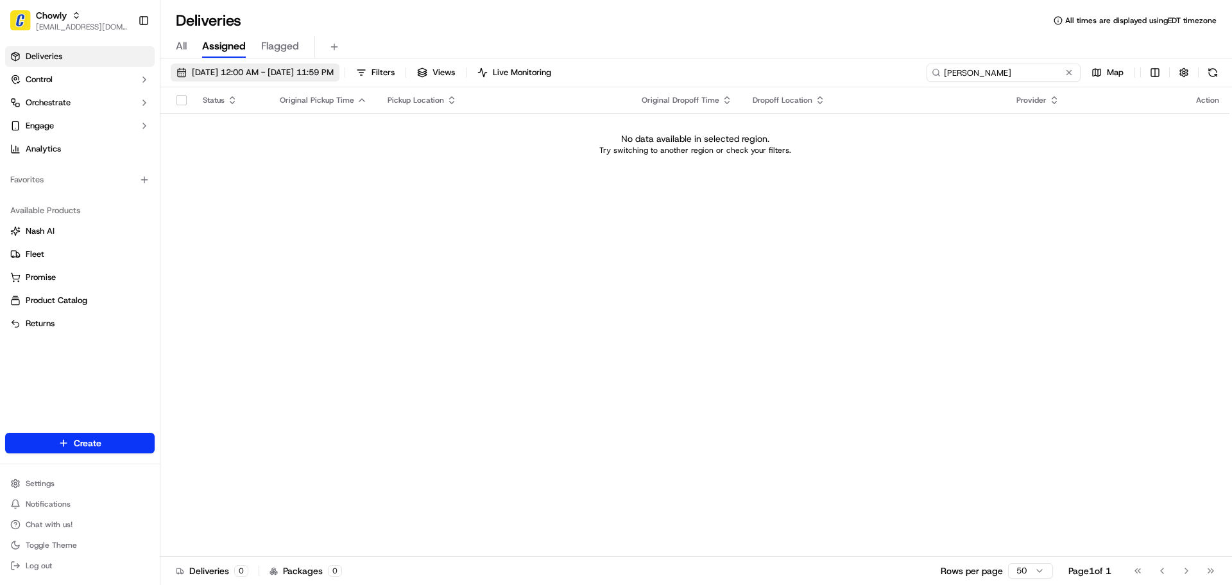
type input "[PERSON_NAME]"
click at [223, 79] on button "[DATE] 12:00 AM - [DATE] 11:59 PM" at bounding box center [255, 73] width 169 height 18
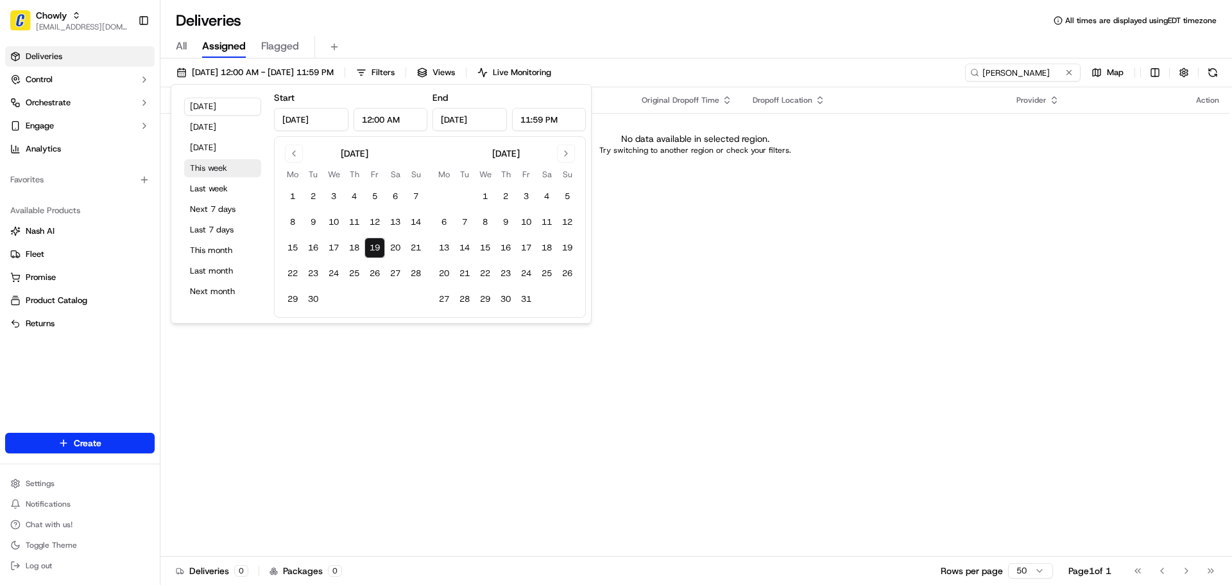
click at [208, 163] on button "This week" at bounding box center [222, 168] width 77 height 18
type input "[DATE]"
click at [1022, 67] on input "[PERSON_NAME]" at bounding box center [1004, 73] width 154 height 18
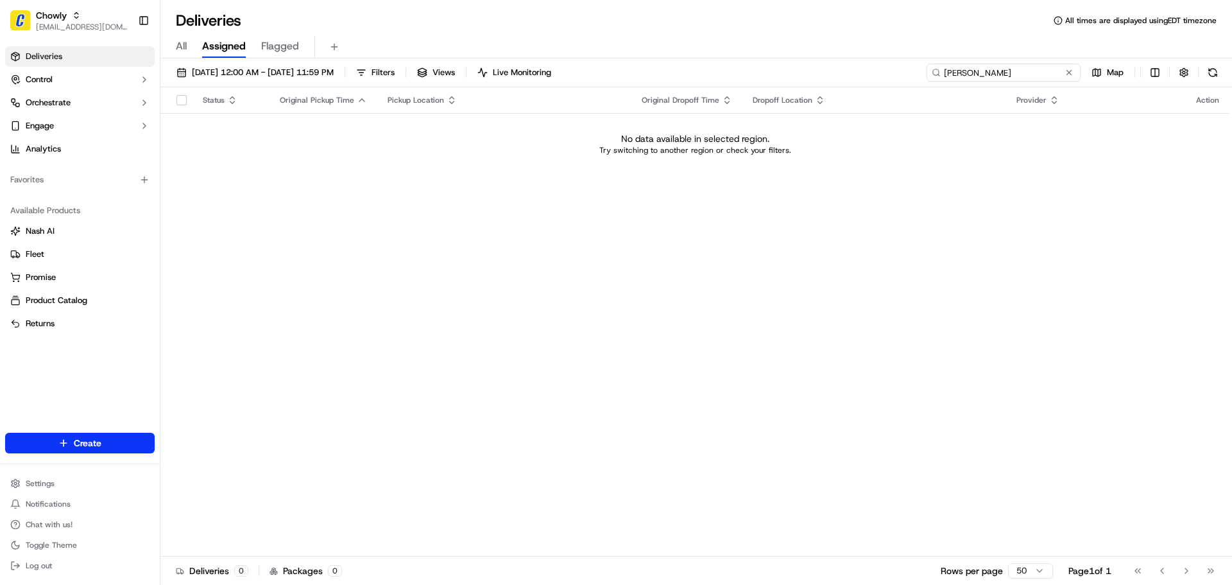
click at [1022, 67] on input "[PERSON_NAME]" at bounding box center [1004, 73] width 154 height 18
paste input
click at [981, 67] on input "[PERSON_NAME]" at bounding box center [1004, 73] width 154 height 18
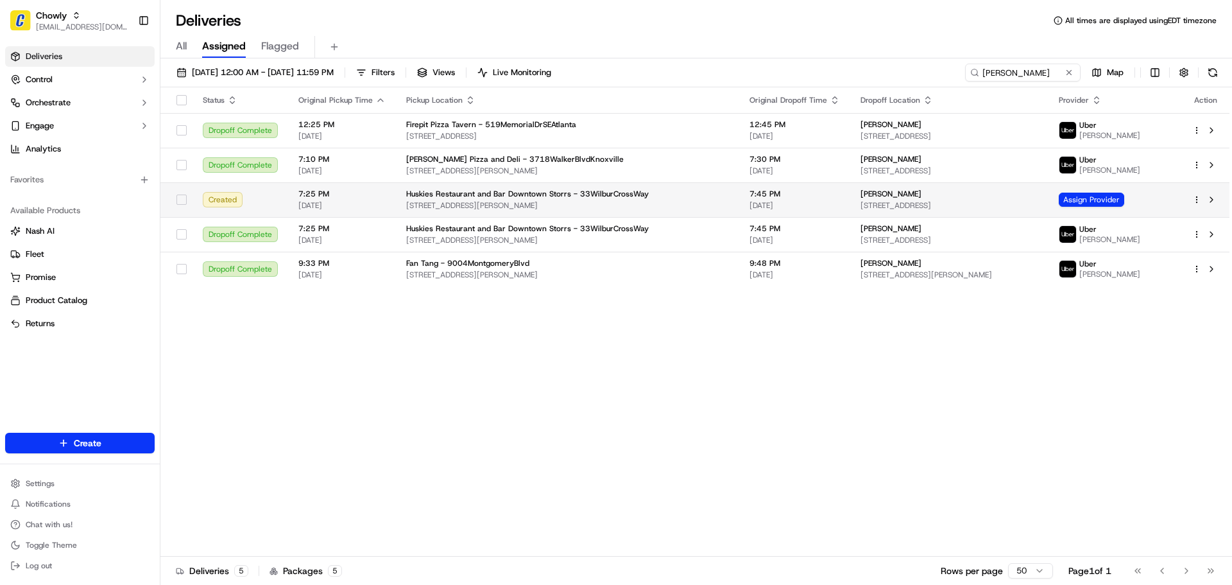
click at [801, 200] on div "7:45 PM [DATE]" at bounding box center [795, 200] width 90 height 22
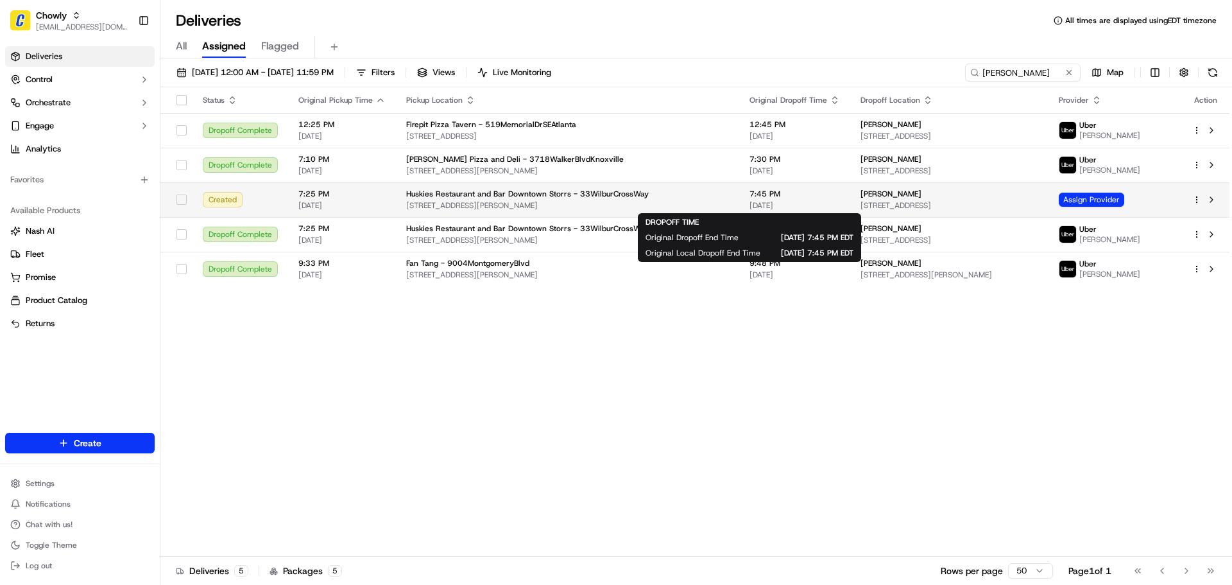
click at [770, 196] on span "7:45 PM" at bounding box center [795, 194] width 90 height 10
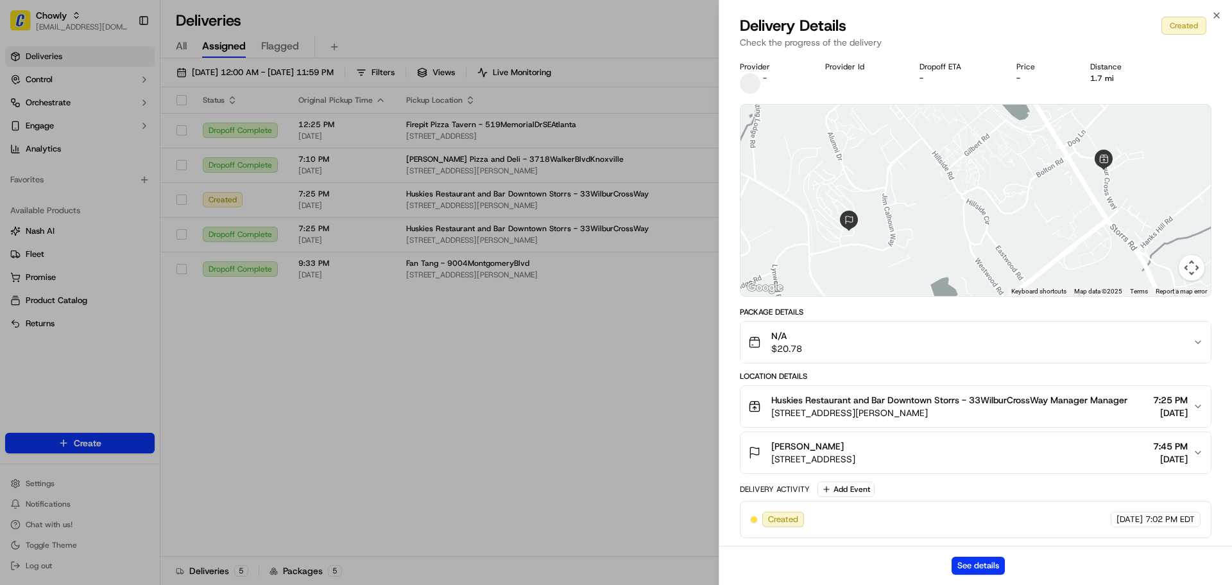
click at [930, 441] on div "[PERSON_NAME] [STREET_ADDRESS] 7:45 PM [DATE]" at bounding box center [970, 453] width 445 height 26
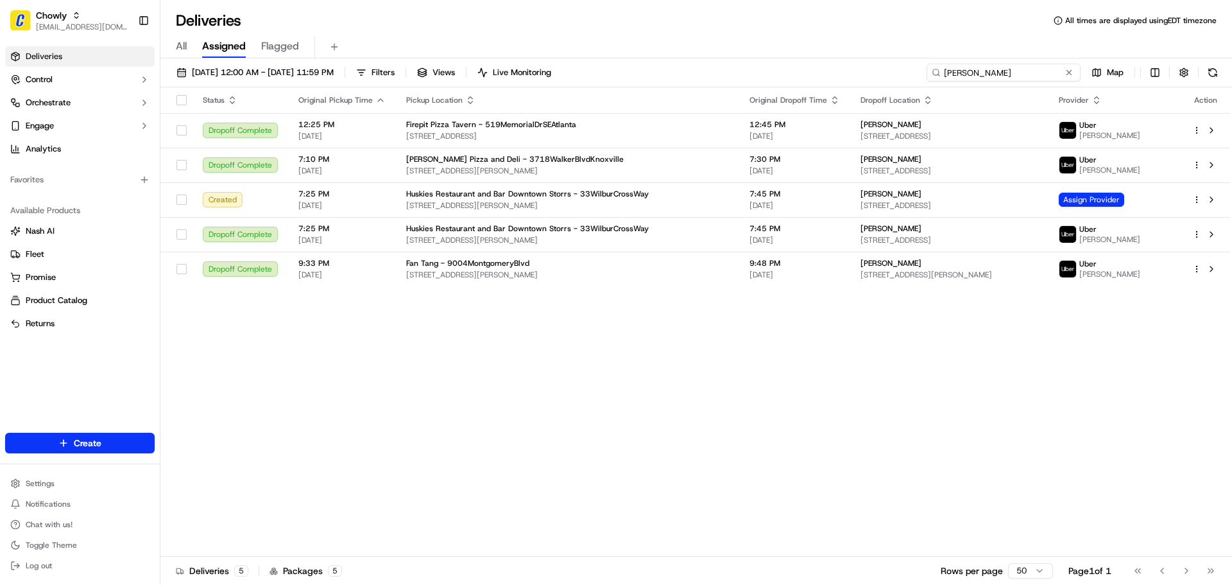
click at [1036, 71] on input "[PERSON_NAME]" at bounding box center [1004, 73] width 154 height 18
paste input "334908577"
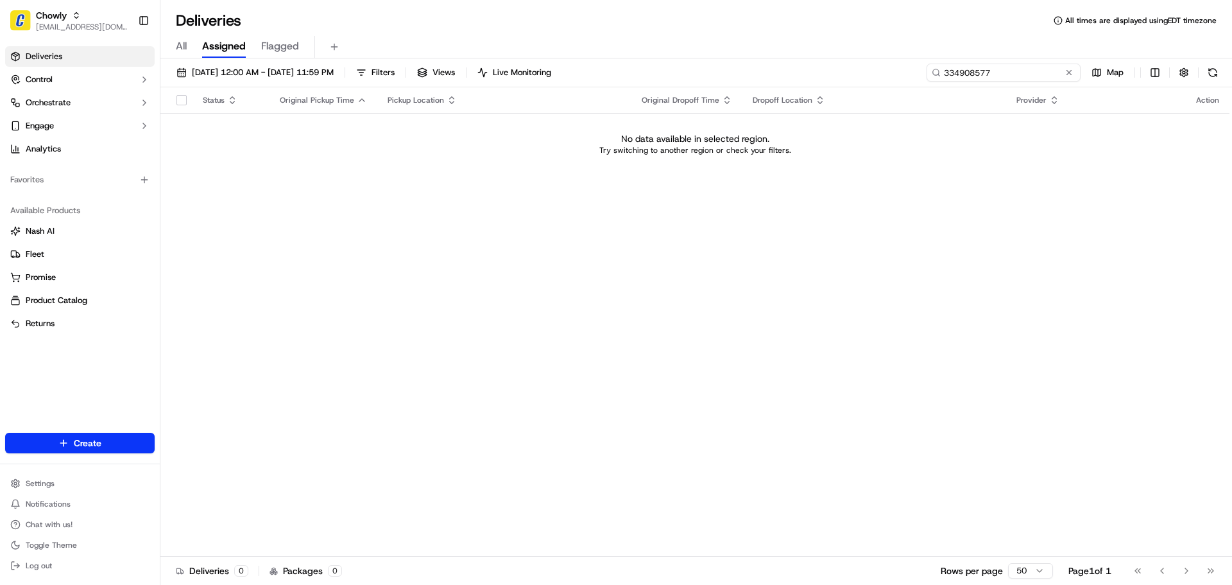
type input "334908577"
click at [1000, 74] on input "334908577" at bounding box center [1004, 73] width 154 height 18
